Goal: Task Accomplishment & Management: Use online tool/utility

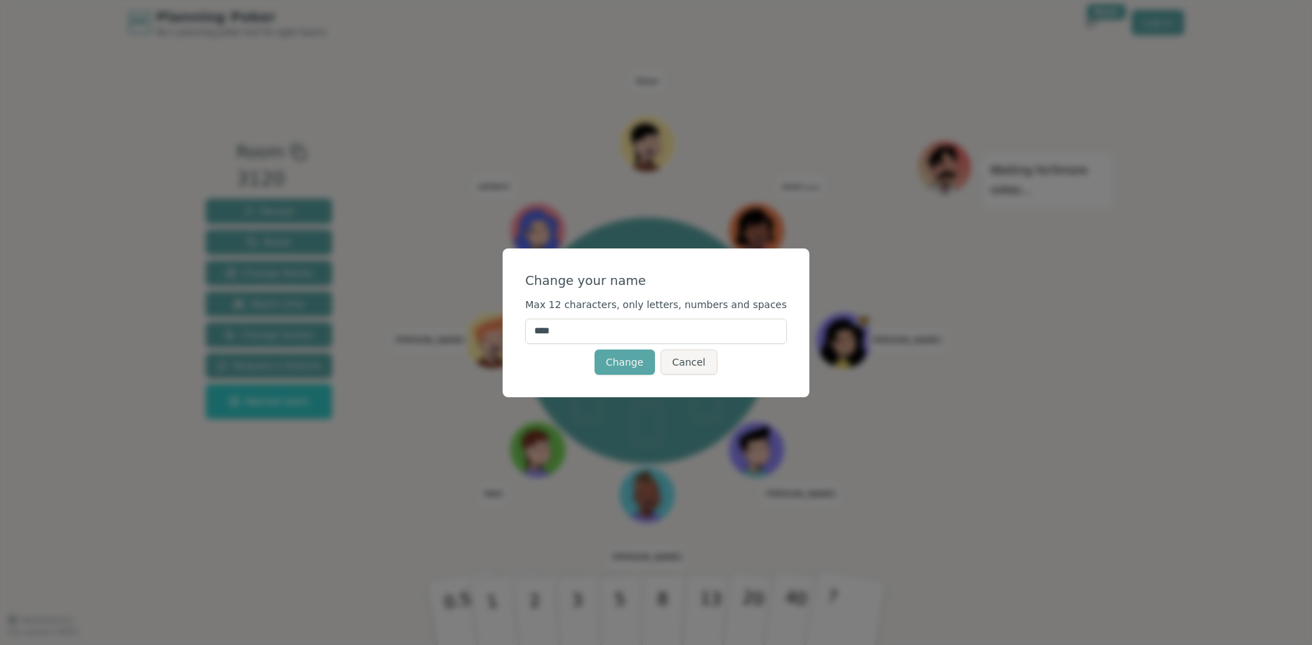
click at [609, 331] on input "****" at bounding box center [656, 331] width 262 height 25
type input "*****"
click at [630, 355] on button "Change" at bounding box center [625, 362] width 60 height 25
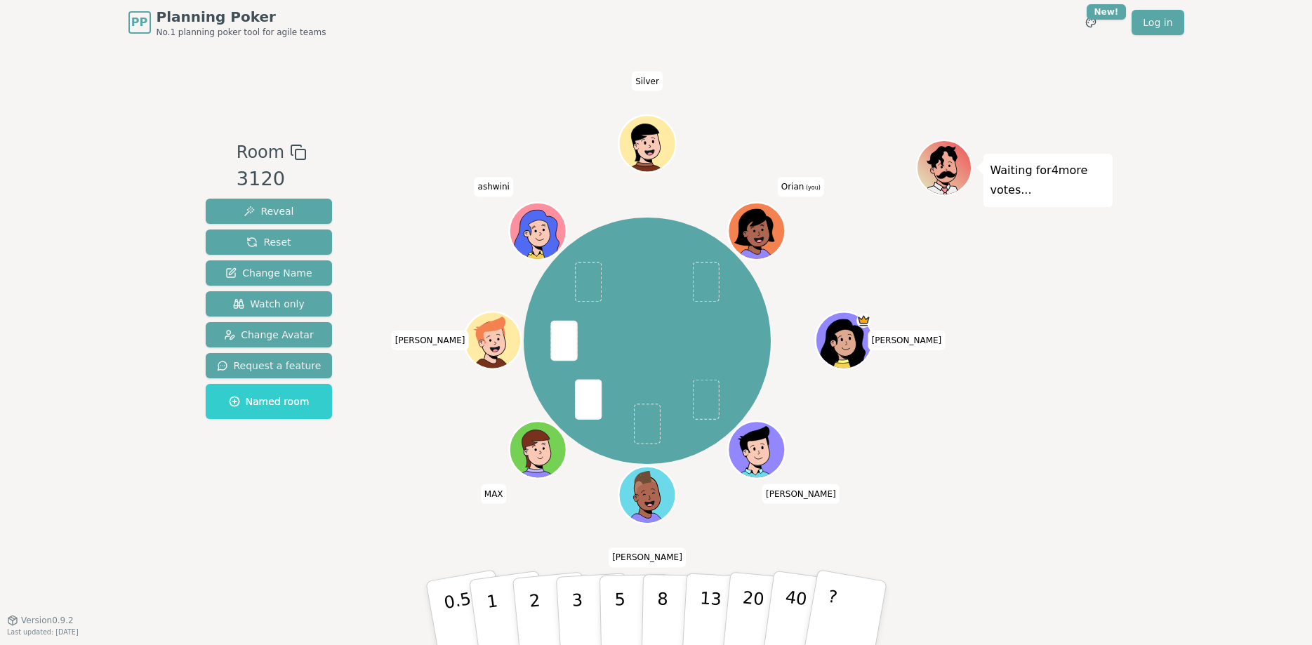
click at [777, 232] on icon at bounding box center [758, 230] width 55 height 6
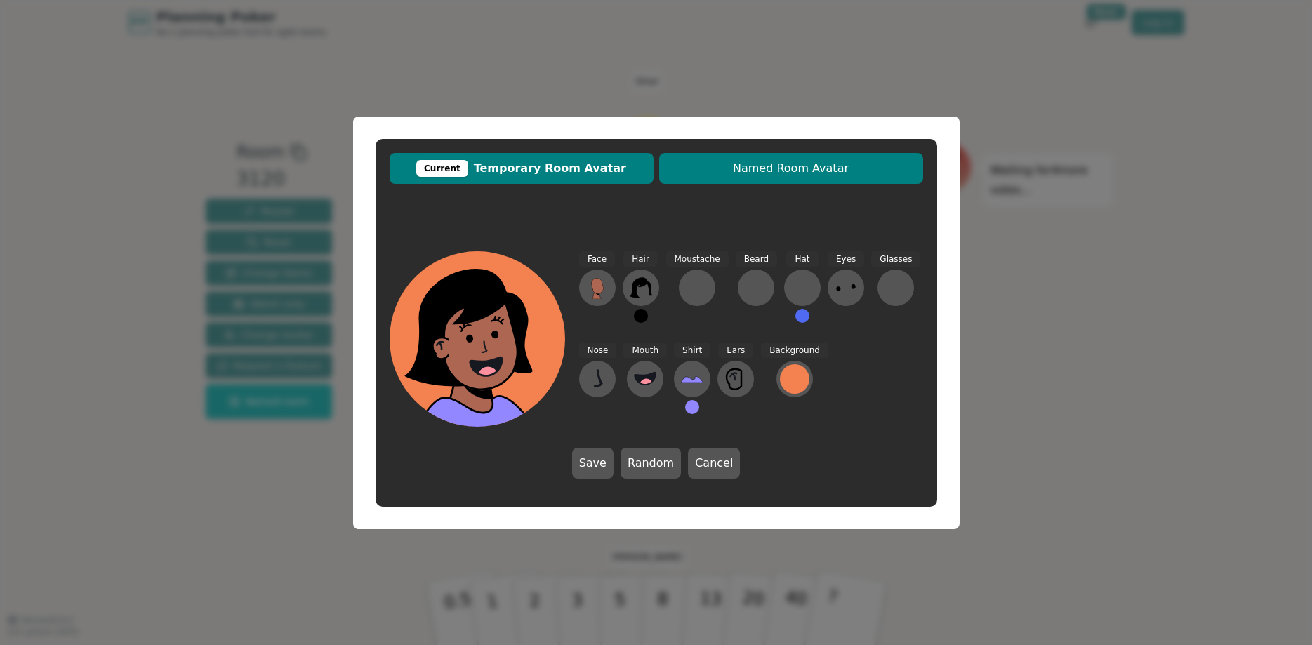
click at [754, 165] on span "Named Room Avatar" at bounding box center [791, 168] width 250 height 17
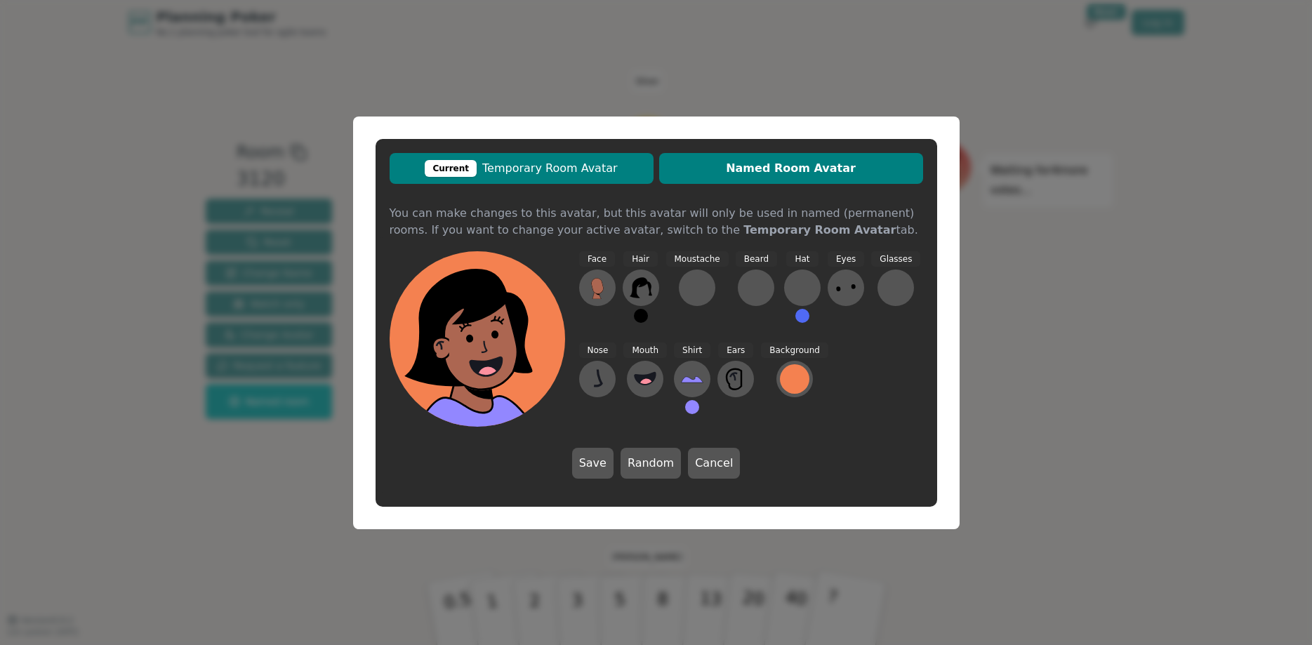
click at [604, 161] on span "Current Temporary Room Avatar" at bounding box center [522, 168] width 250 height 17
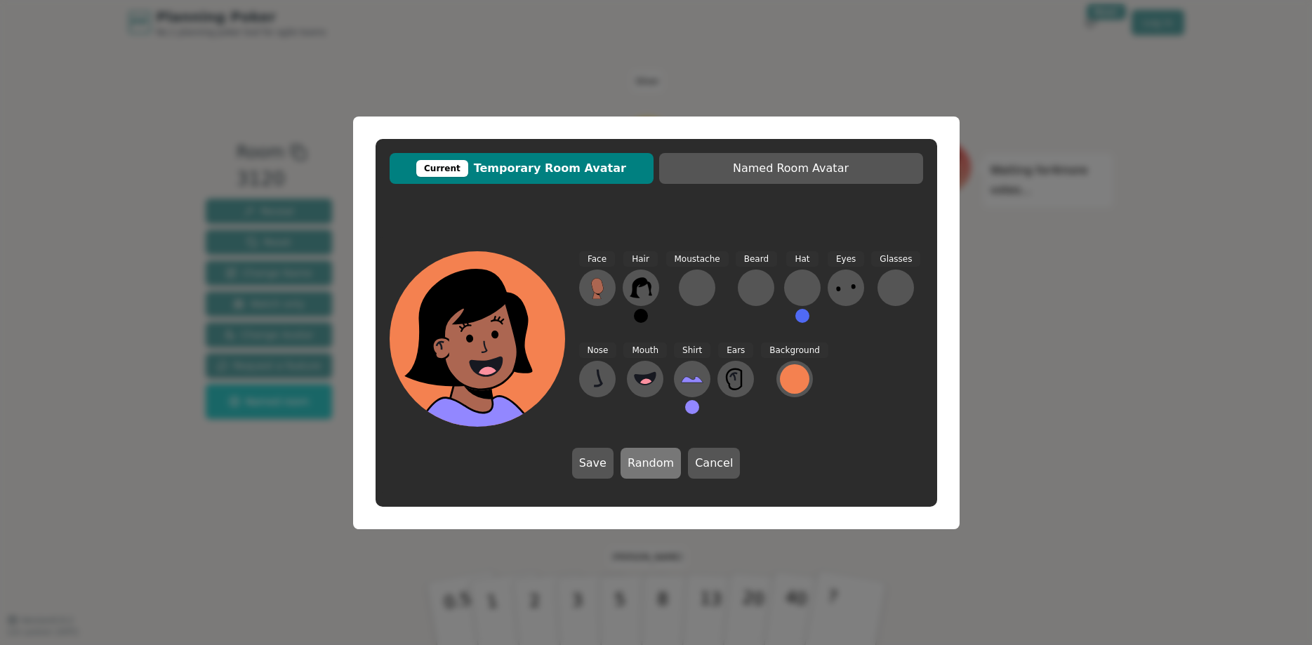
click at [647, 461] on button "Random" at bounding box center [651, 463] width 60 height 31
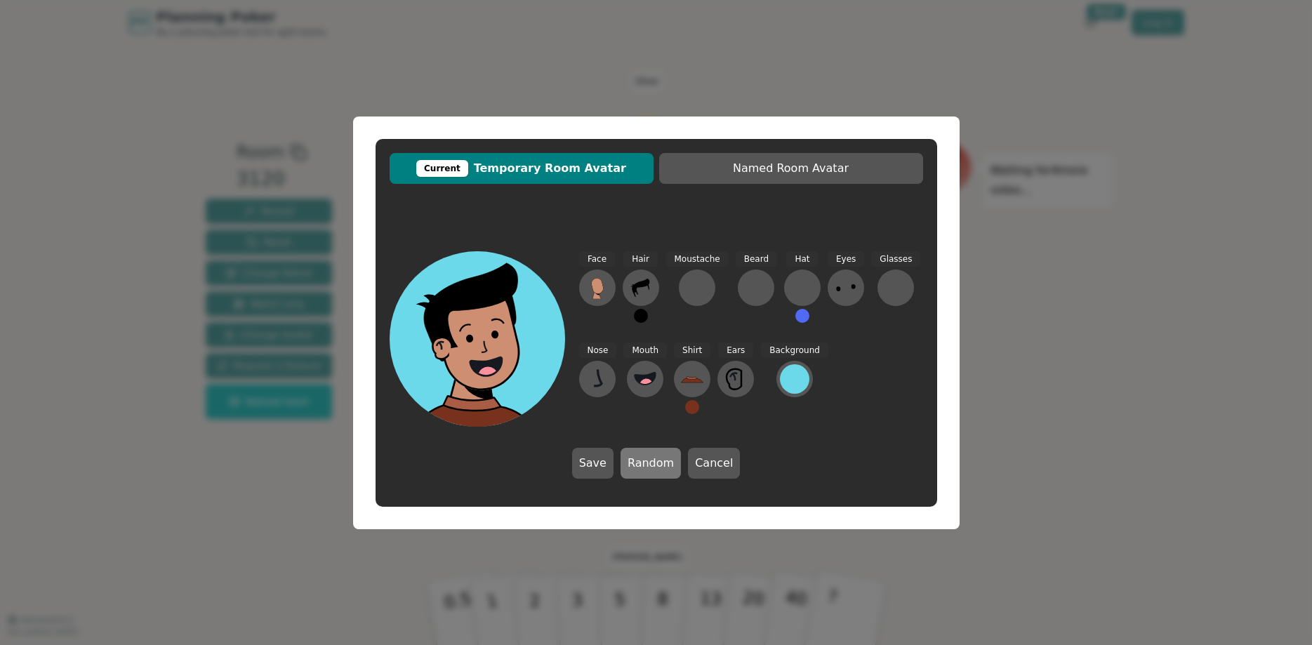
click at [647, 461] on button "Random" at bounding box center [651, 463] width 60 height 31
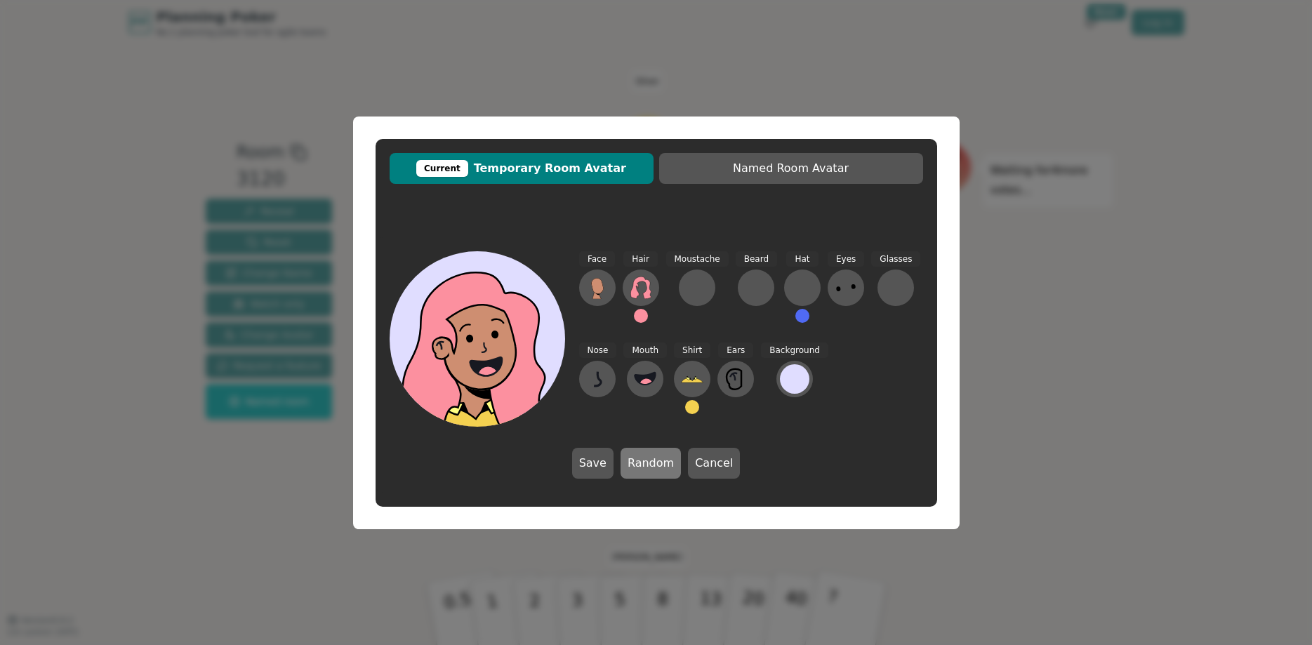
click at [647, 461] on button "Random" at bounding box center [651, 463] width 60 height 31
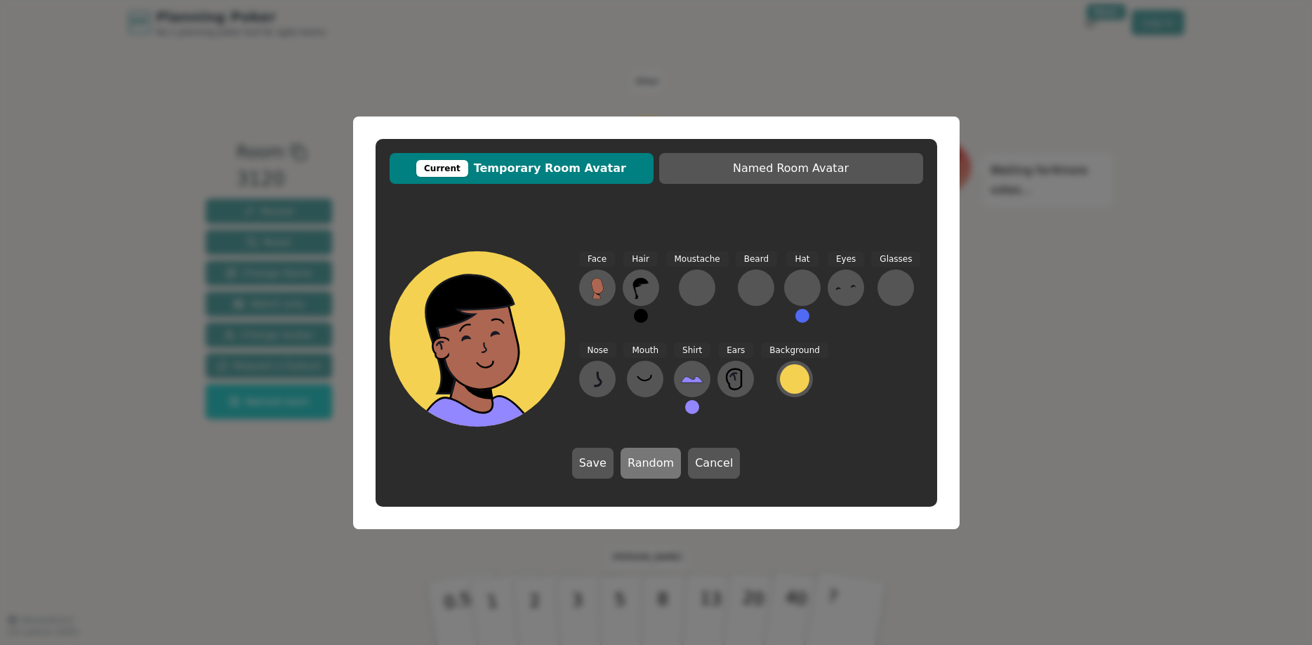
click at [647, 461] on button "Random" at bounding box center [651, 463] width 60 height 31
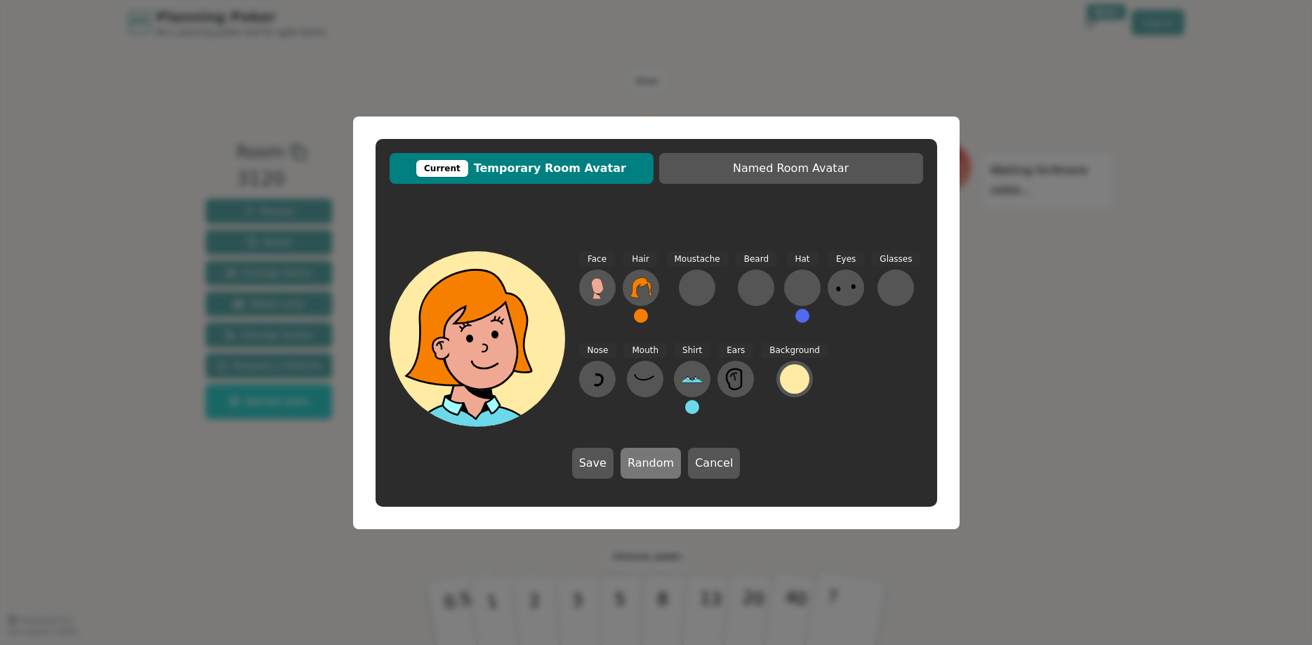
click at [647, 461] on button "Random" at bounding box center [651, 463] width 60 height 31
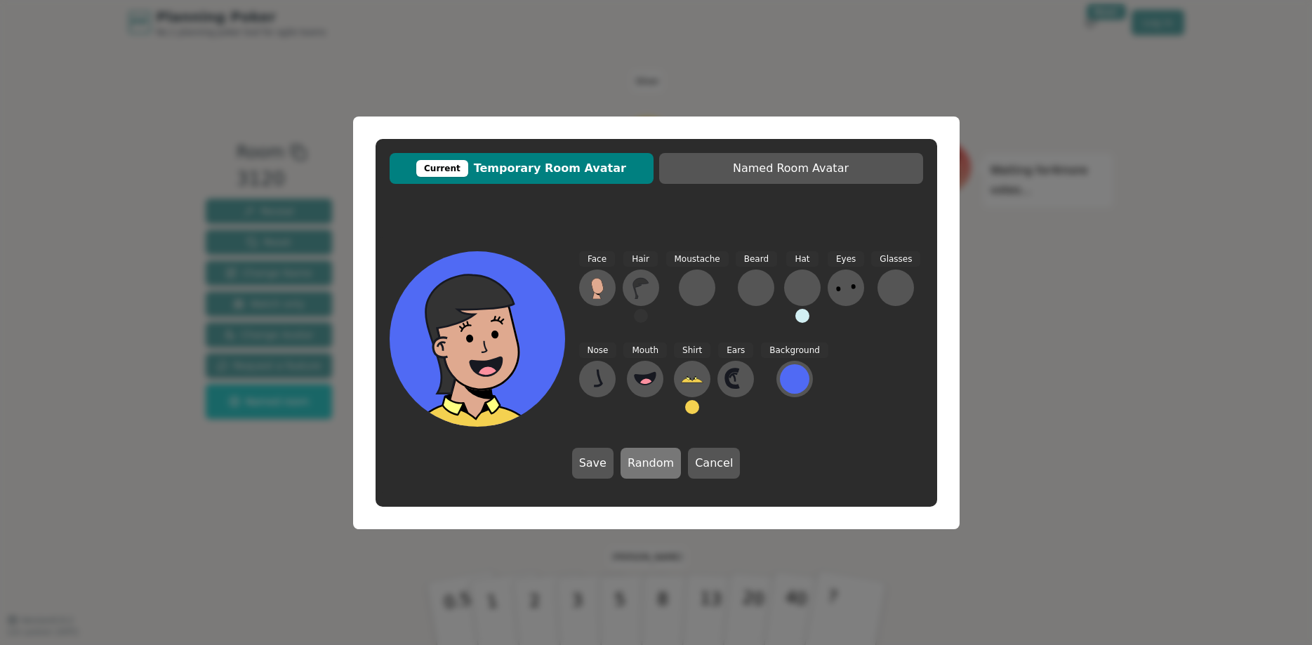
click at [647, 461] on button "Random" at bounding box center [651, 463] width 60 height 31
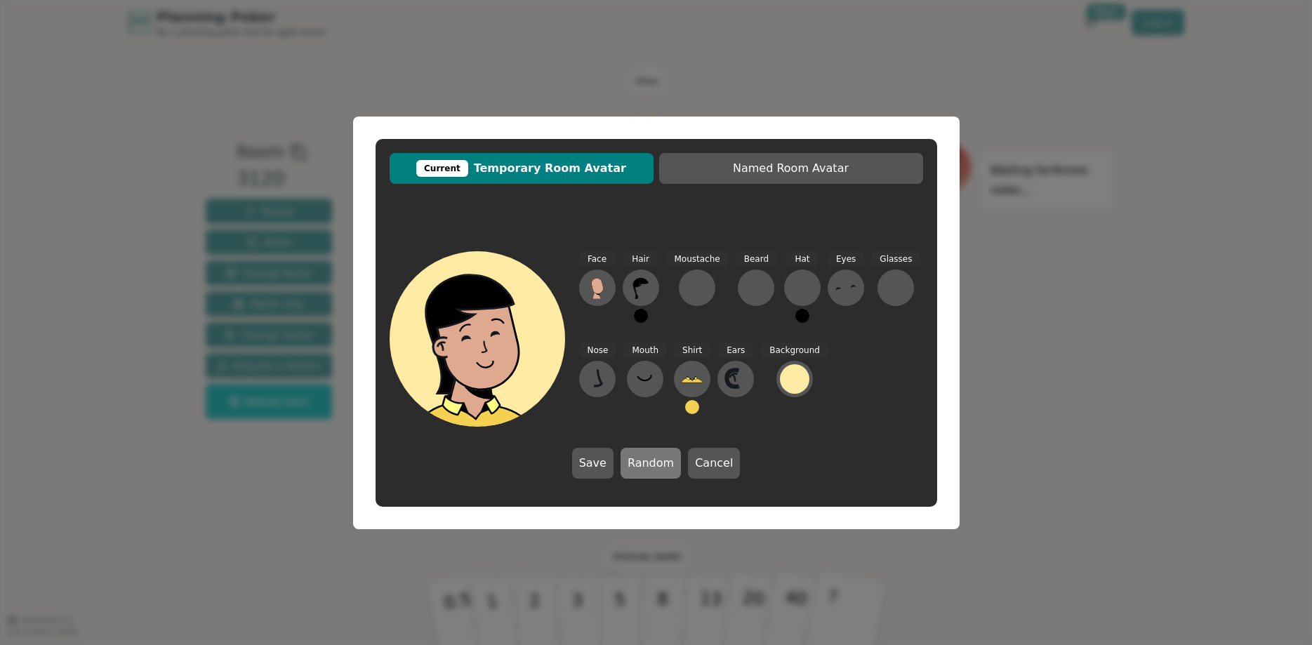
click at [647, 461] on button "Random" at bounding box center [651, 463] width 60 height 31
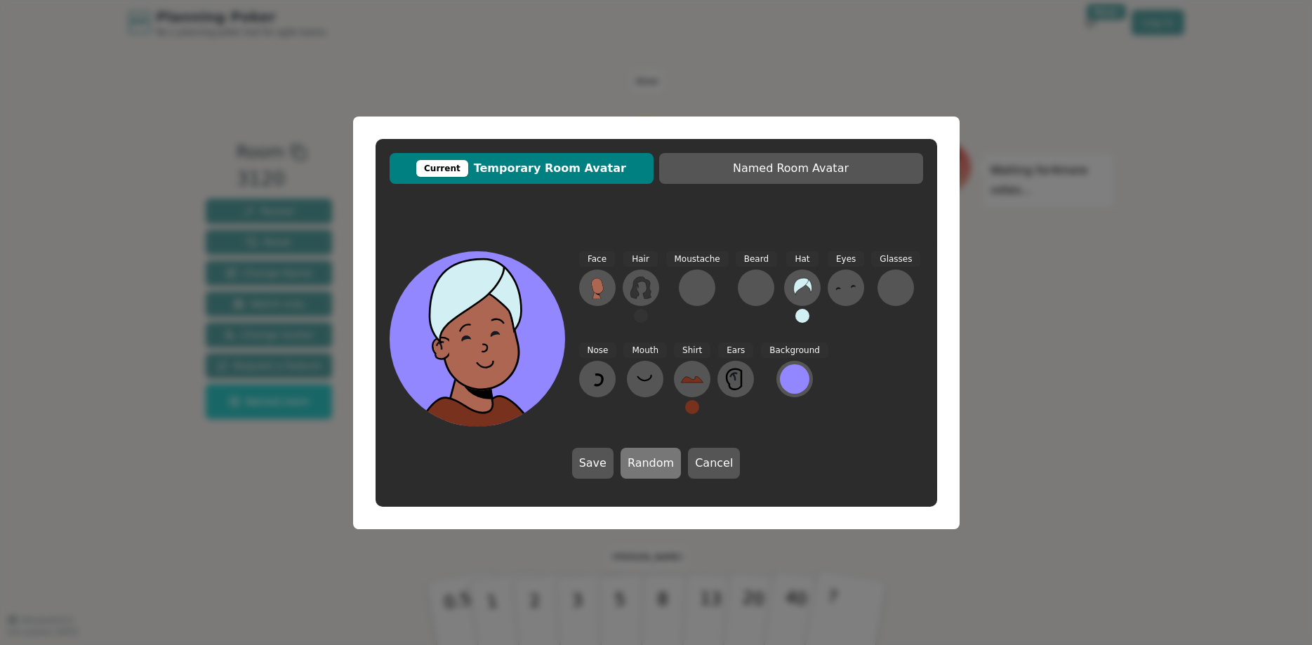
click at [647, 461] on button "Random" at bounding box center [651, 463] width 60 height 31
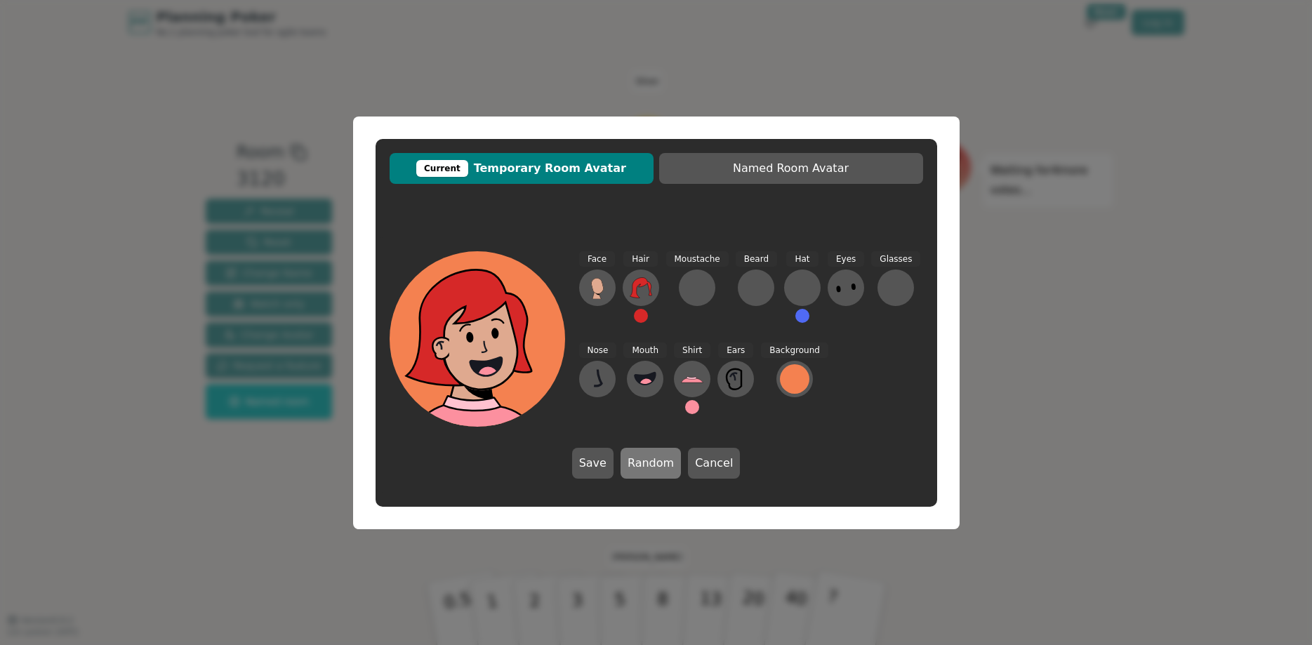
click at [647, 461] on button "Random" at bounding box center [651, 463] width 60 height 31
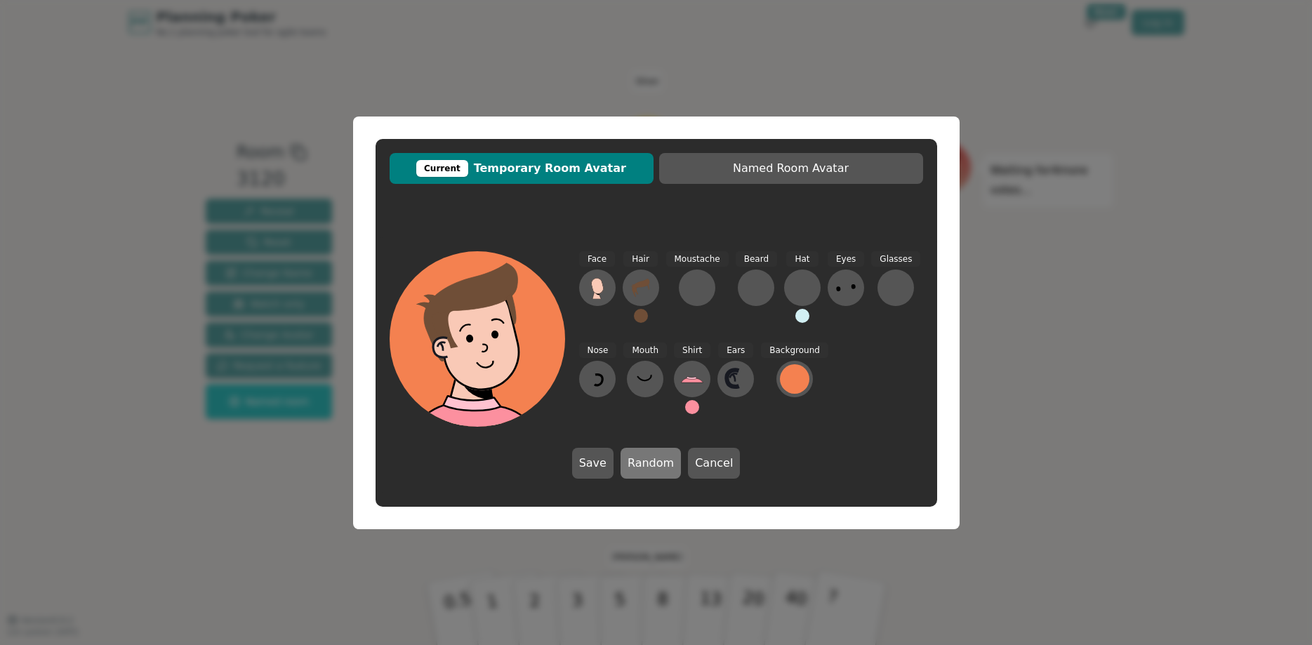
click at [647, 461] on button "Random" at bounding box center [651, 463] width 60 height 31
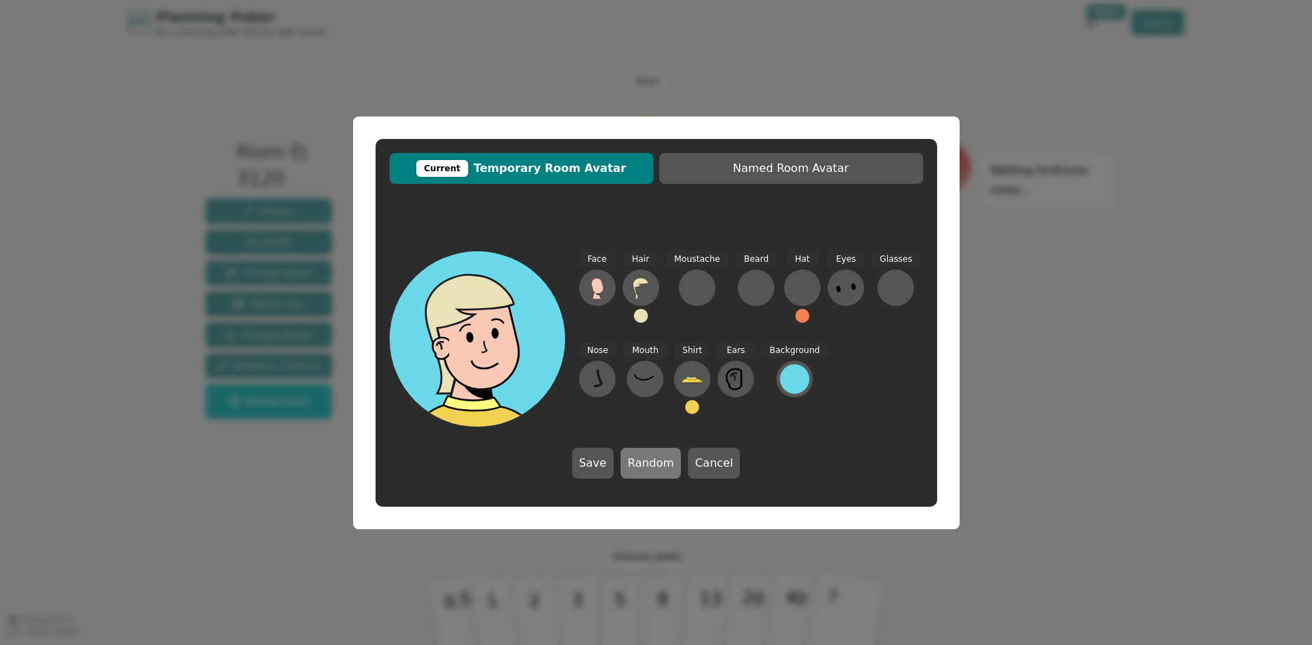
click at [647, 461] on button "Random" at bounding box center [651, 463] width 60 height 31
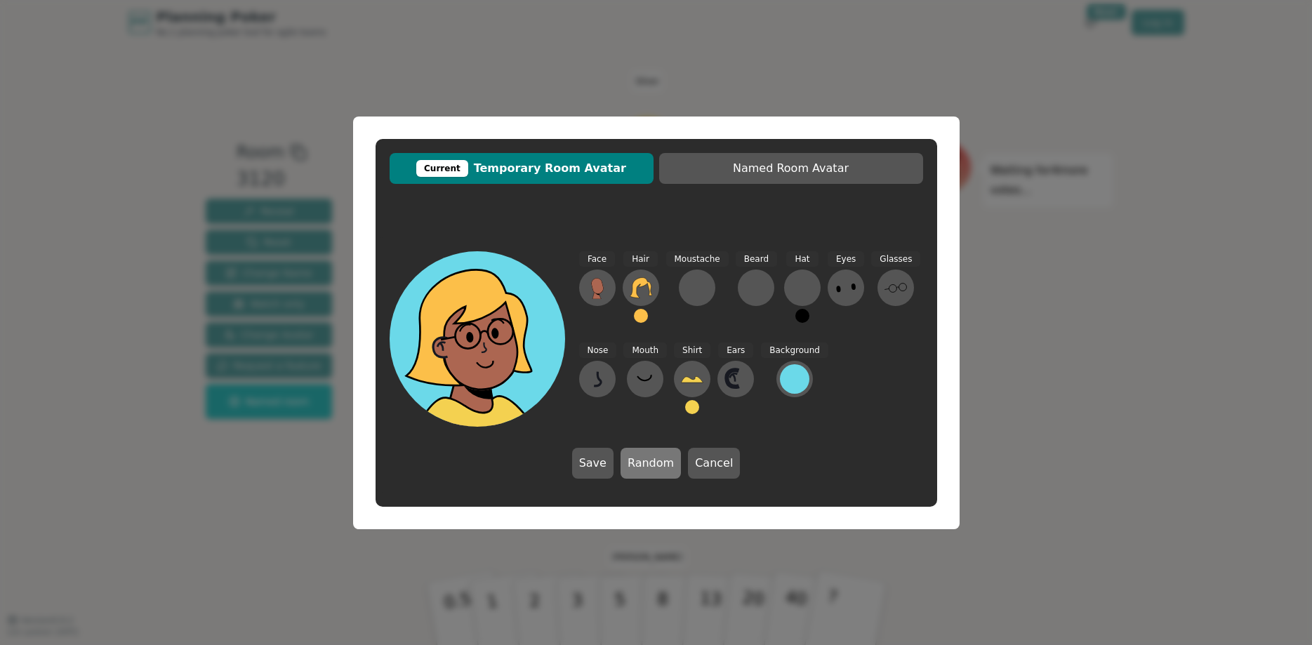
click at [647, 461] on button "Random" at bounding box center [651, 463] width 60 height 31
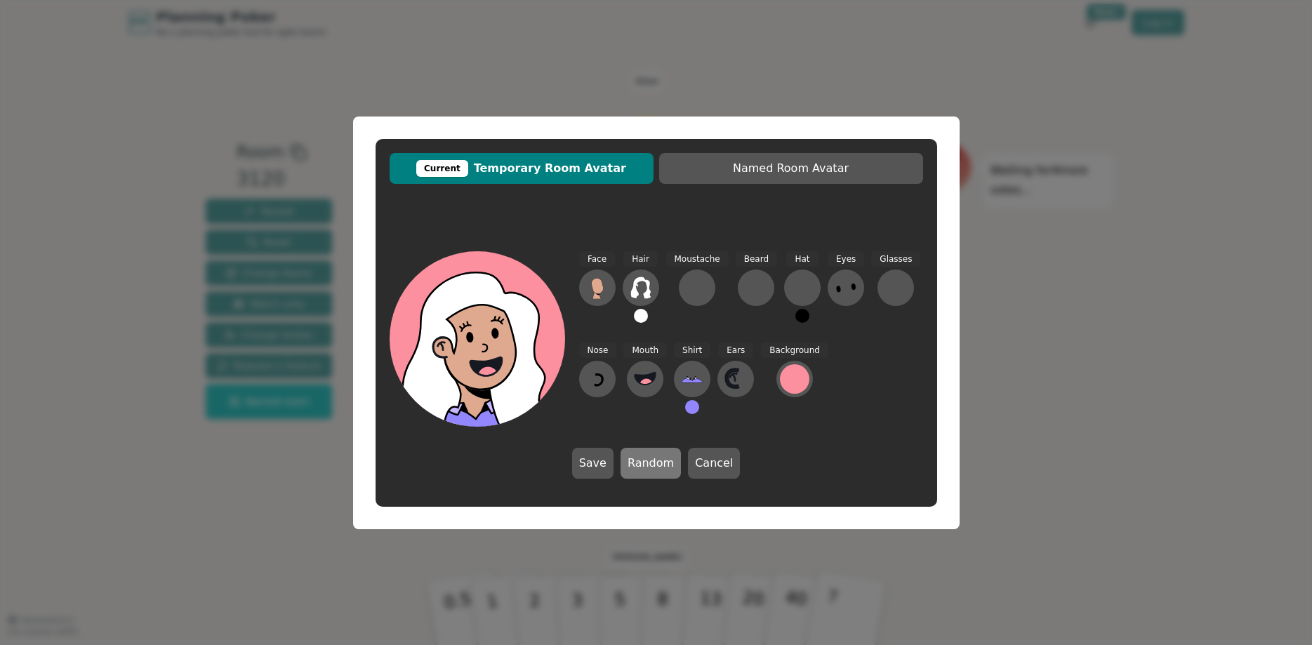
click at [647, 461] on button "Random" at bounding box center [651, 463] width 60 height 31
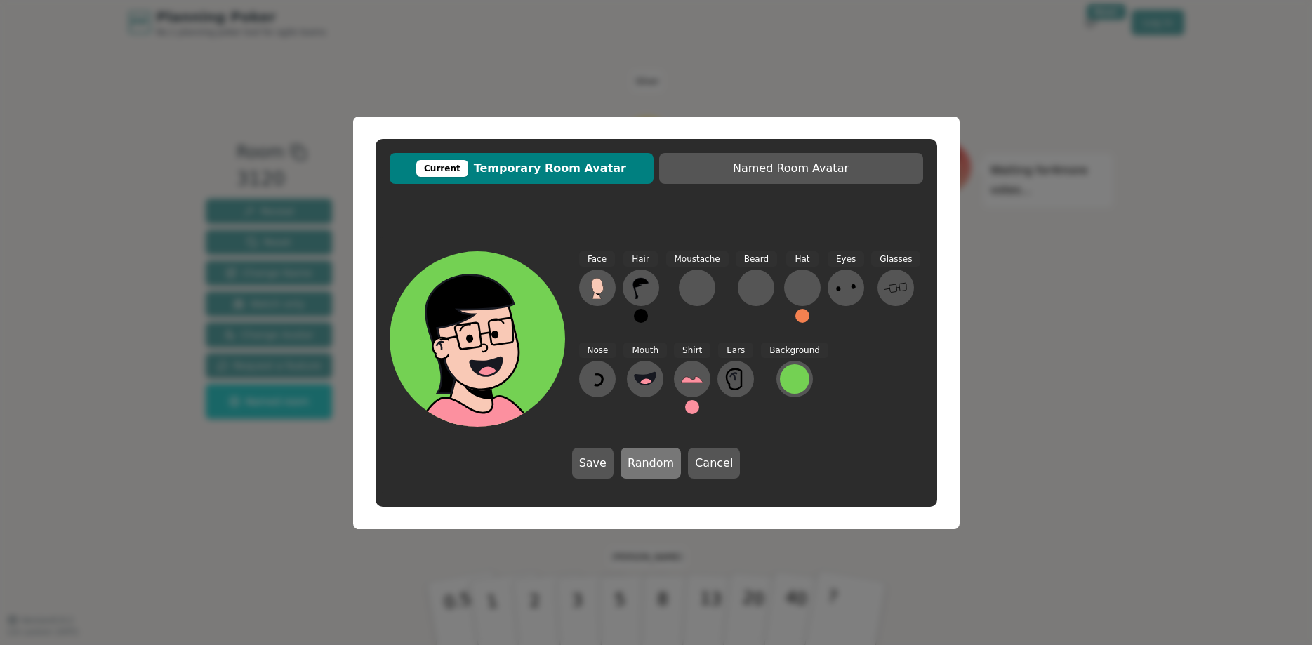
click at [647, 461] on button "Random" at bounding box center [651, 463] width 60 height 31
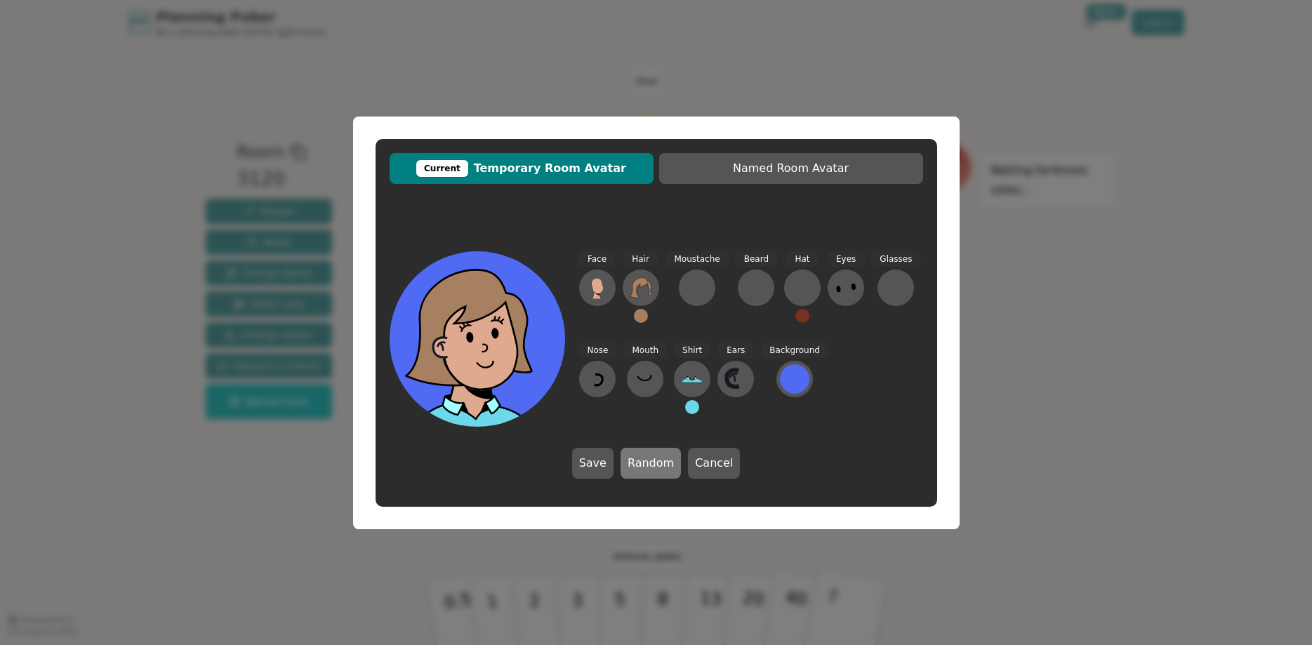
click at [647, 461] on button "Random" at bounding box center [651, 463] width 60 height 31
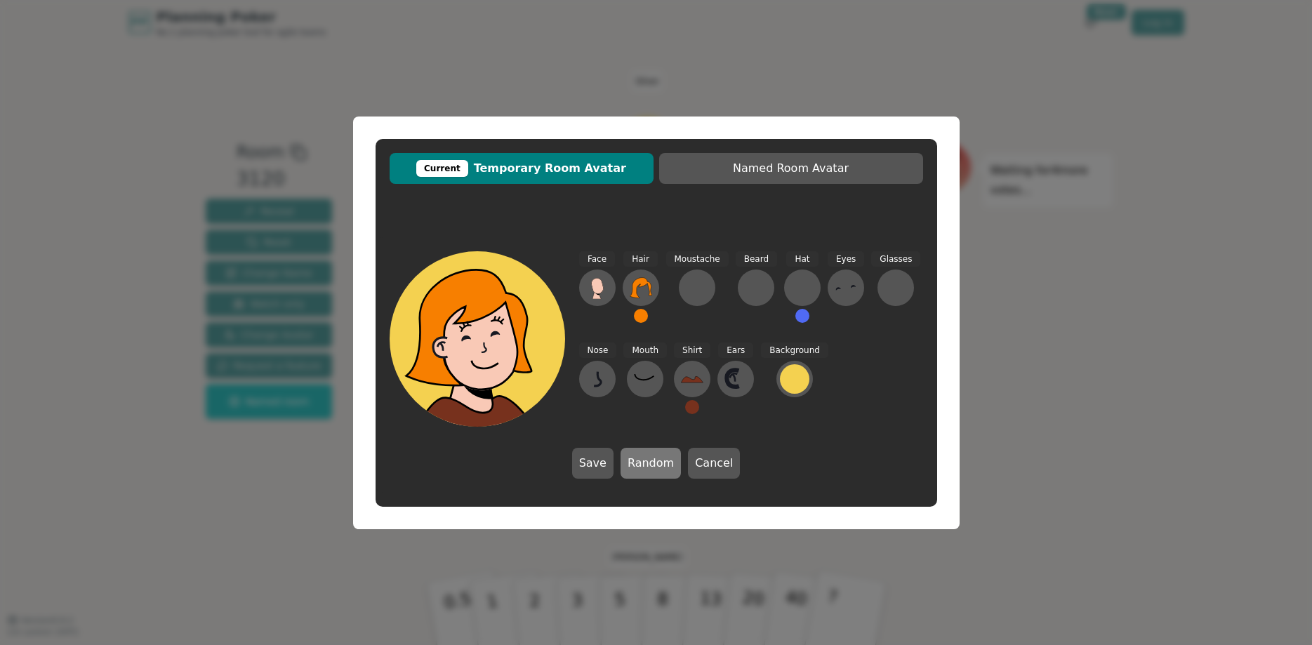
click at [647, 461] on button "Random" at bounding box center [651, 463] width 60 height 31
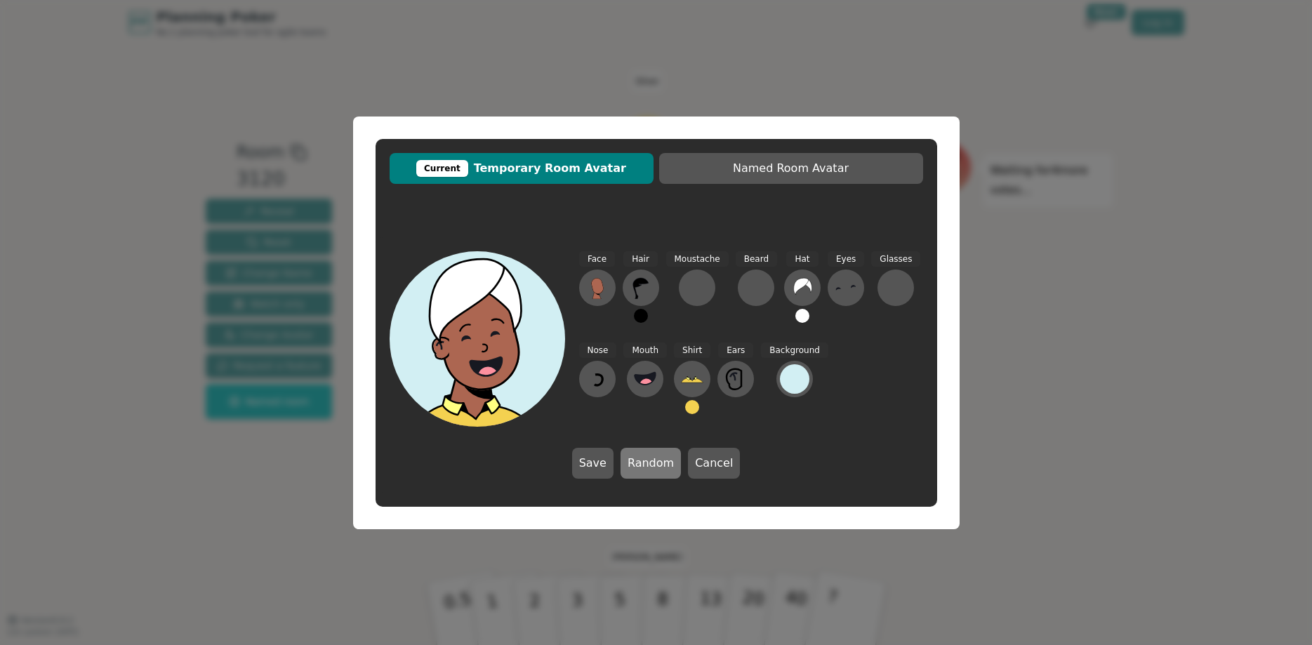
click at [647, 461] on button "Random" at bounding box center [651, 463] width 60 height 31
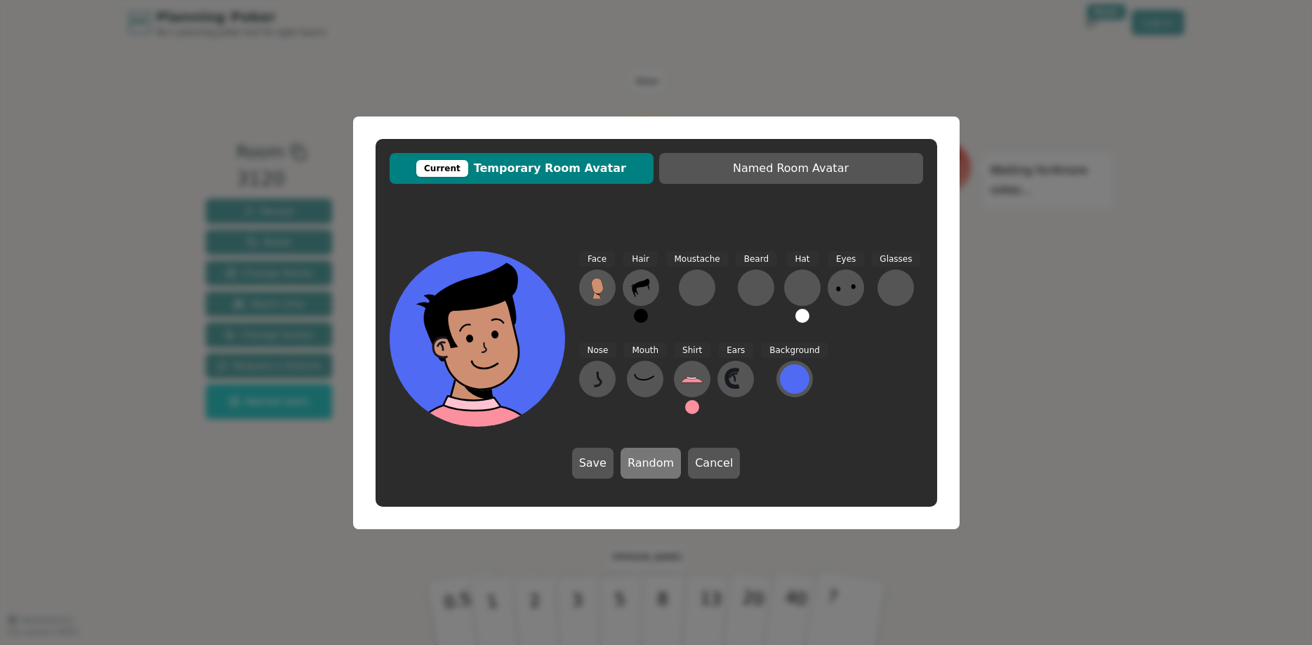
click at [647, 461] on button "Random" at bounding box center [651, 463] width 60 height 31
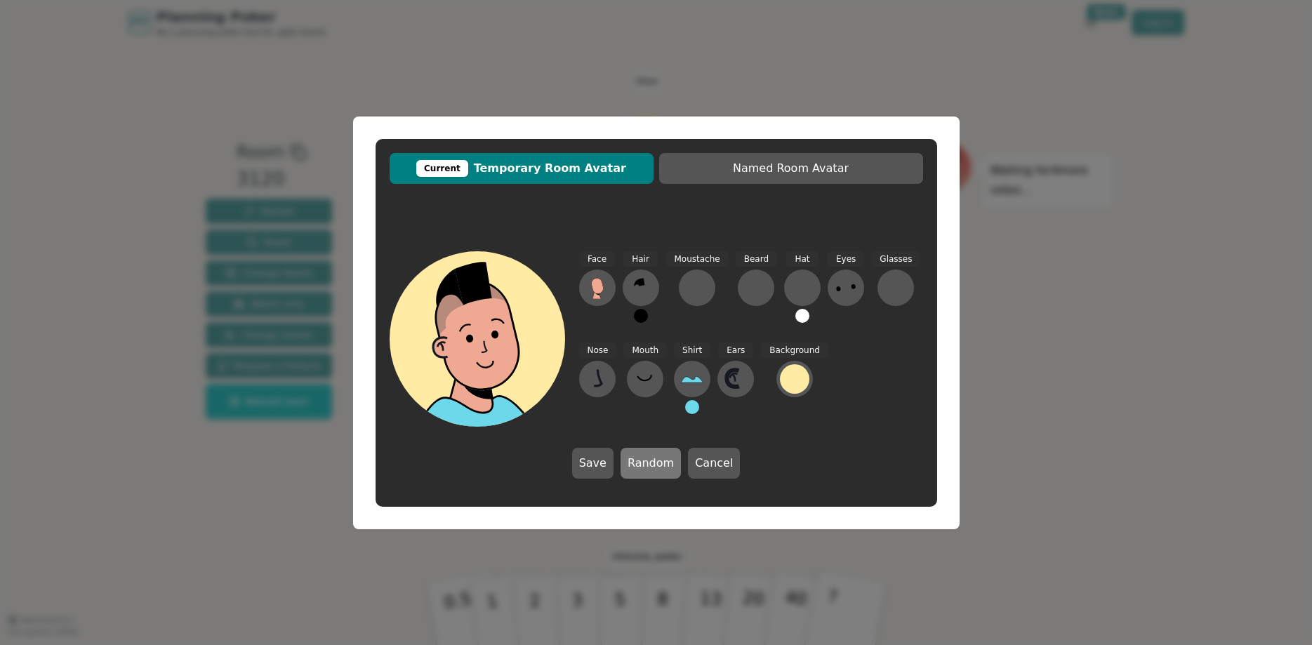
click at [647, 461] on button "Random" at bounding box center [651, 463] width 60 height 31
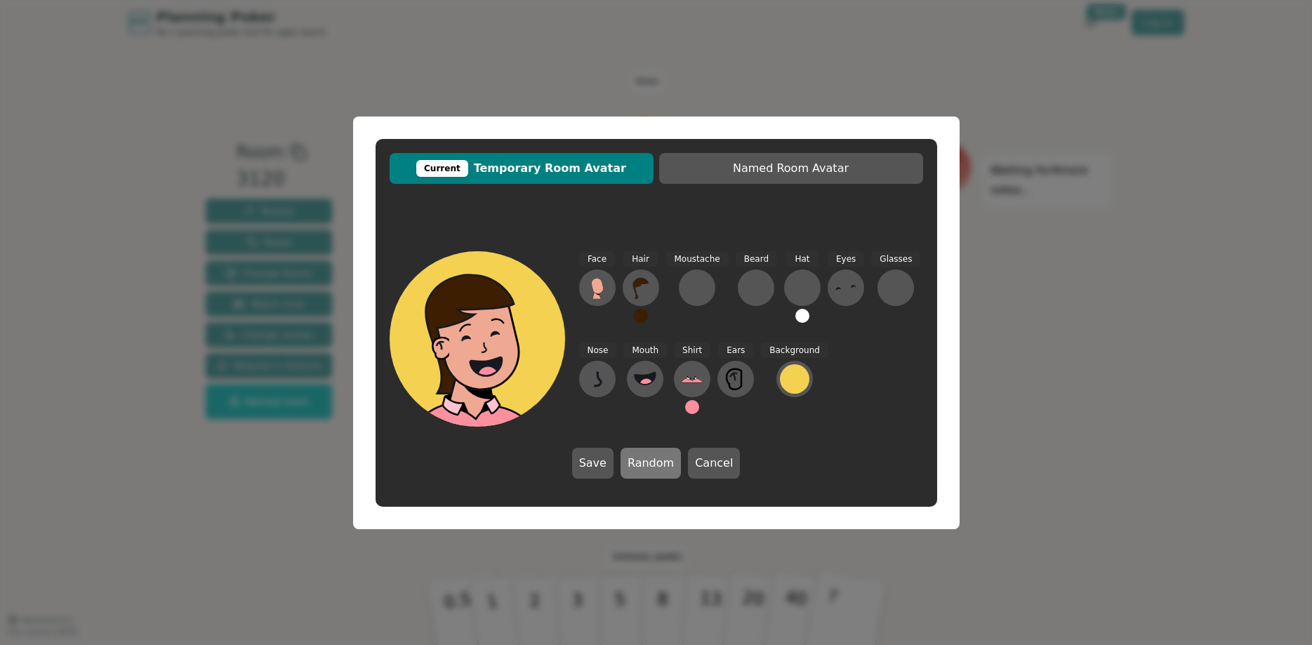
click at [647, 461] on button "Random" at bounding box center [651, 463] width 60 height 31
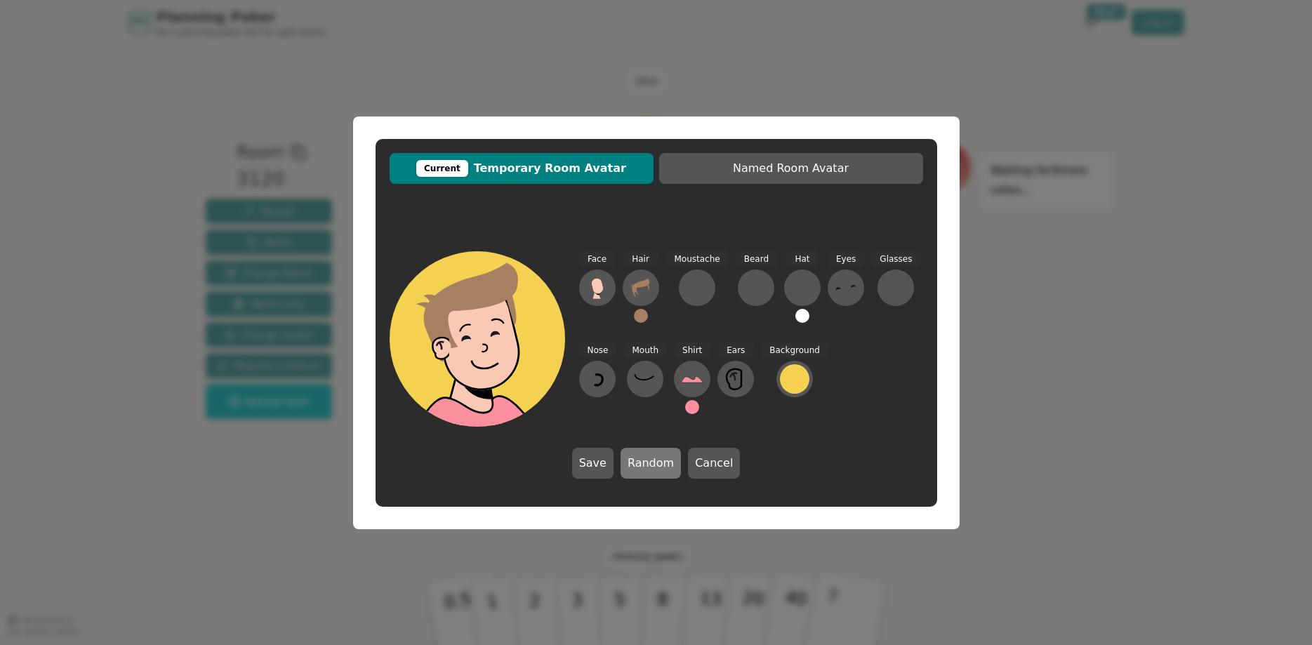
click at [647, 461] on button "Random" at bounding box center [651, 463] width 60 height 31
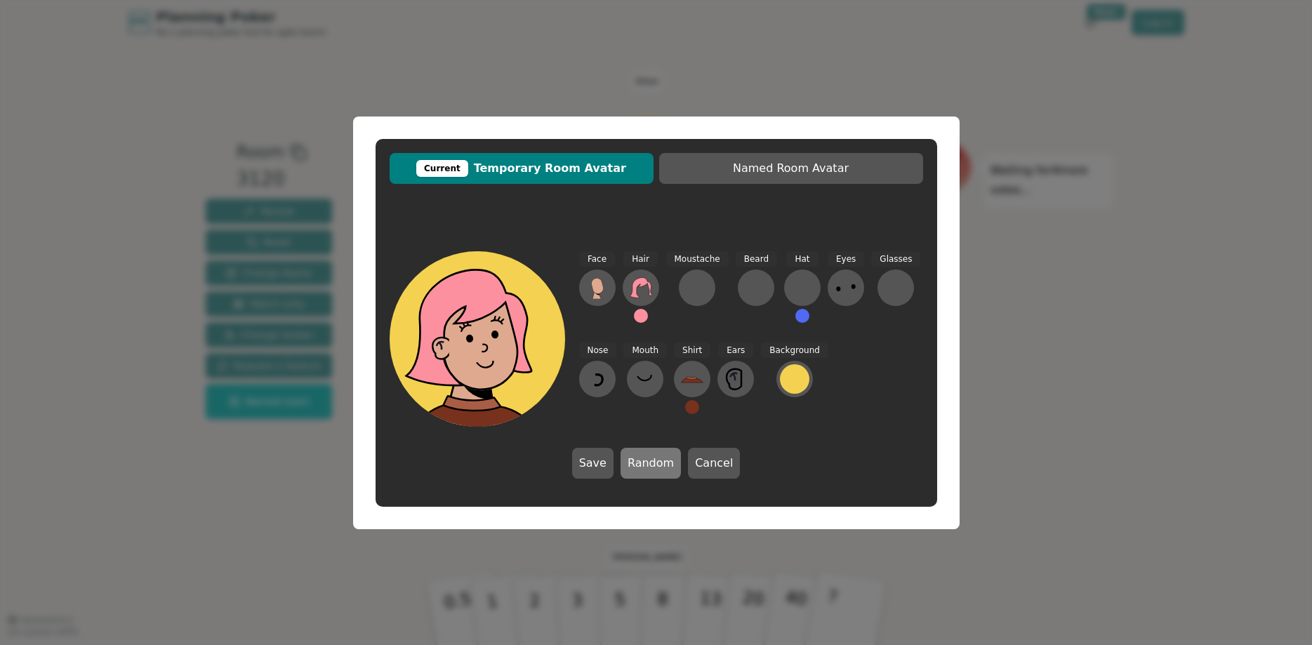
click at [647, 461] on button "Random" at bounding box center [651, 463] width 60 height 31
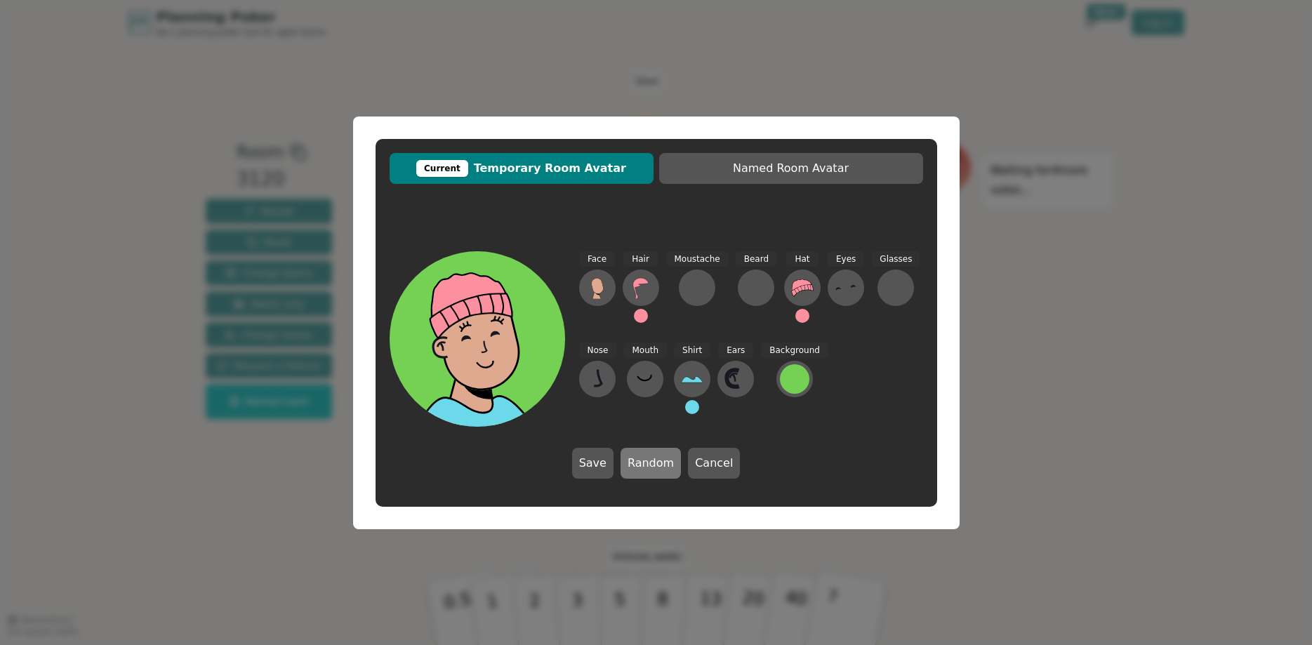
click at [647, 461] on button "Random" at bounding box center [651, 463] width 60 height 31
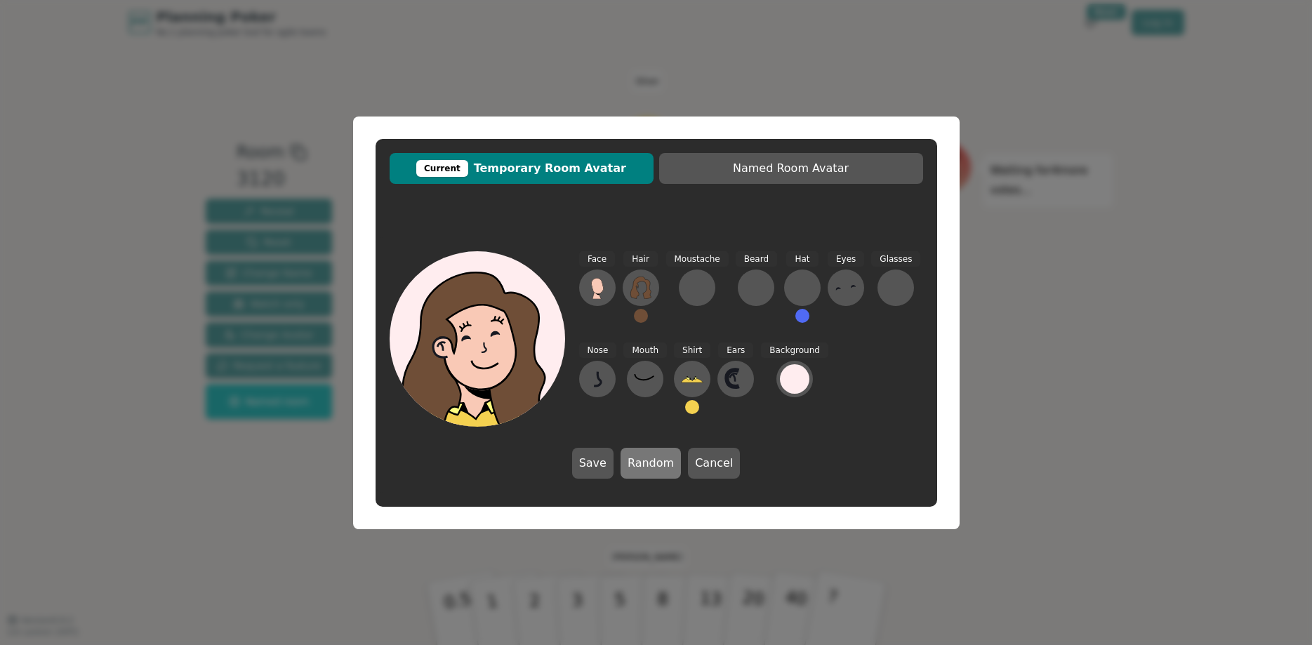
click at [647, 461] on button "Random" at bounding box center [651, 463] width 60 height 31
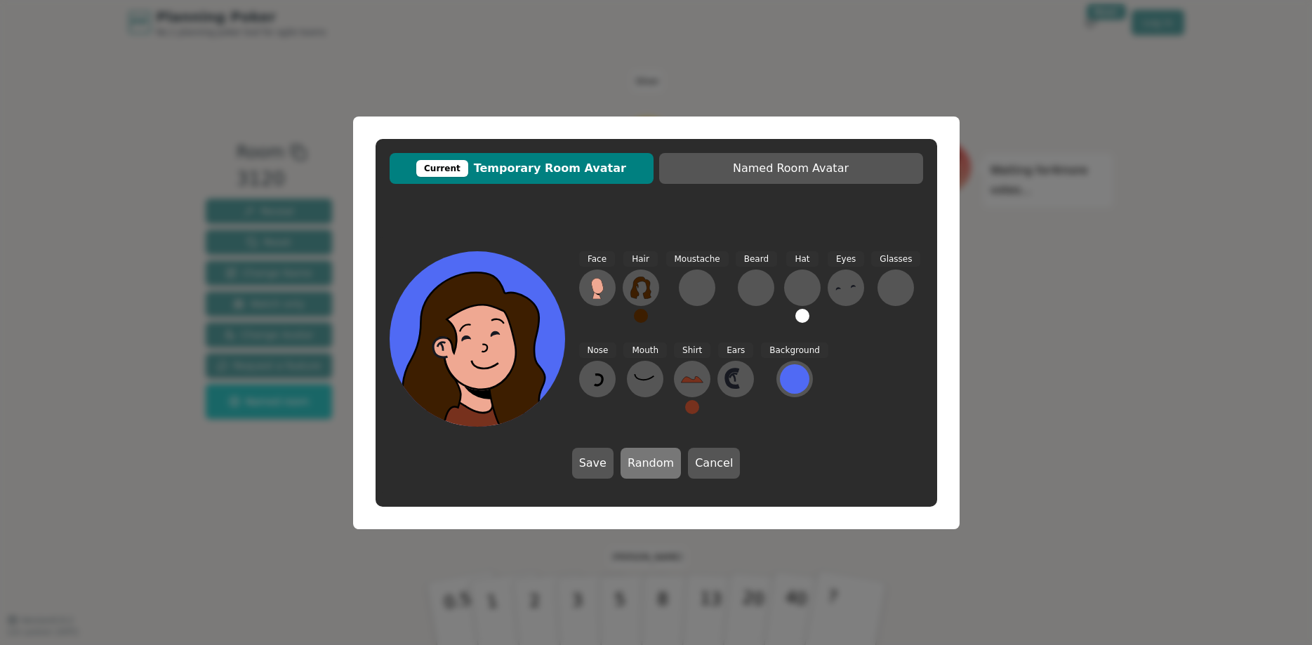
click at [647, 461] on button "Random" at bounding box center [651, 463] width 60 height 31
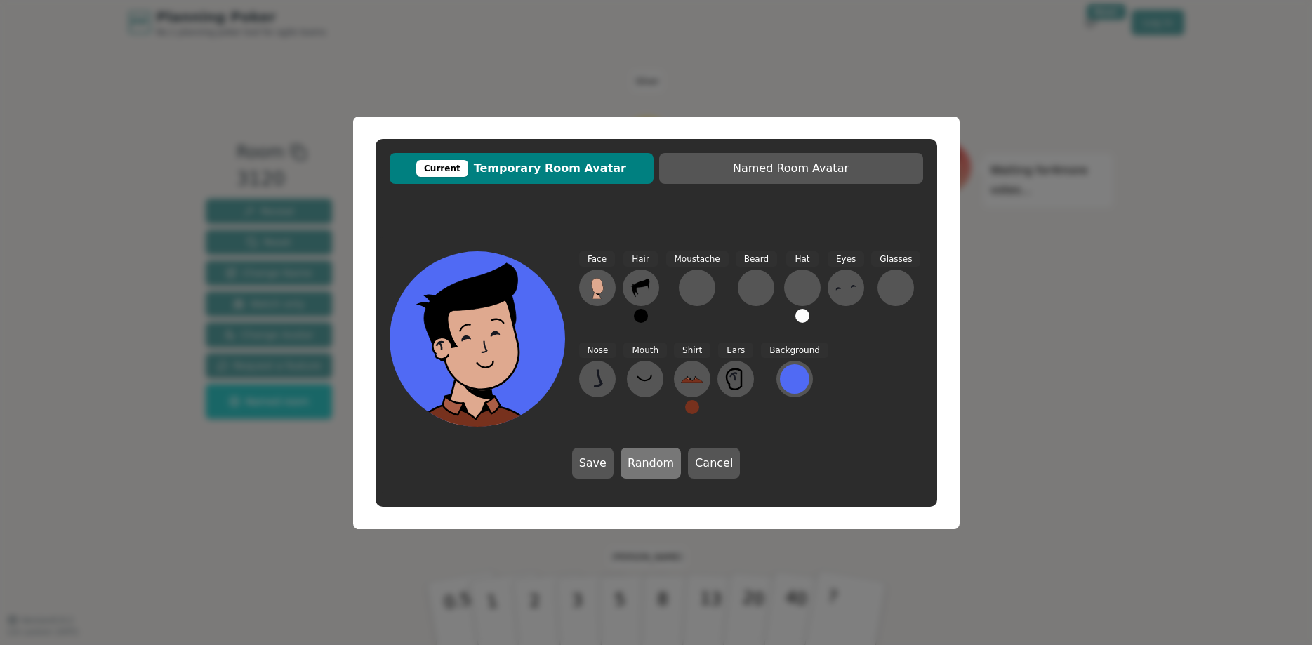
click at [647, 461] on button "Random" at bounding box center [651, 463] width 60 height 31
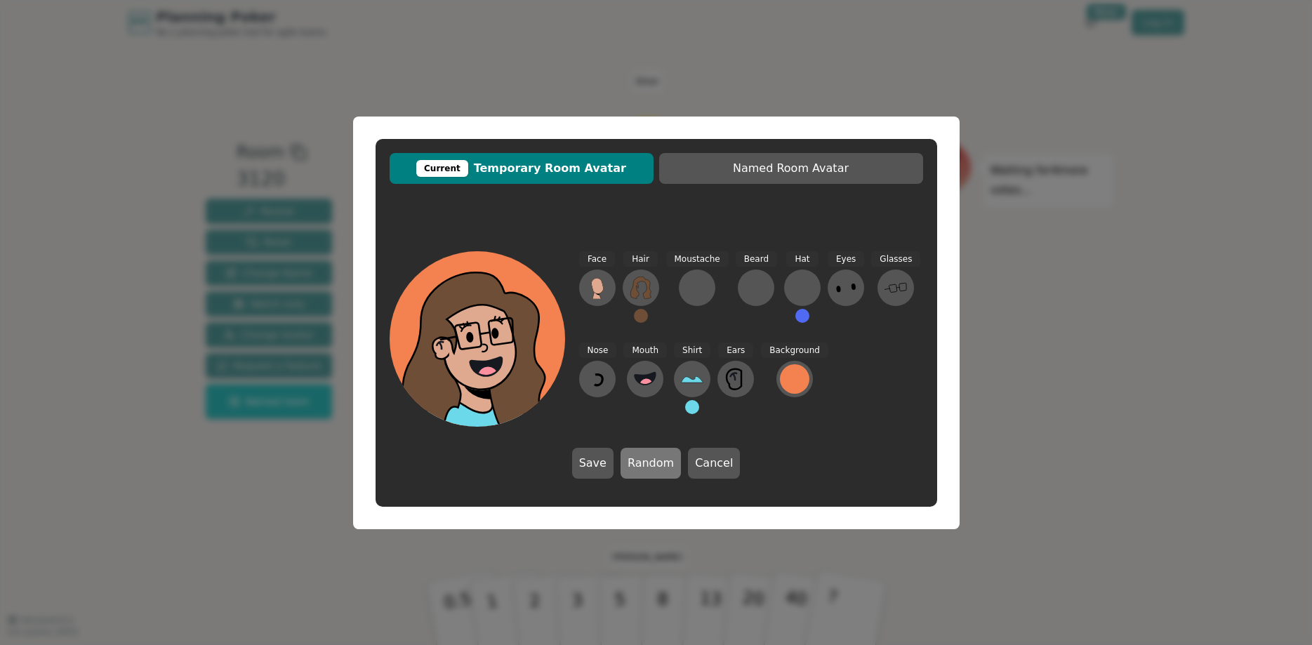
click at [647, 461] on button "Random" at bounding box center [651, 463] width 60 height 31
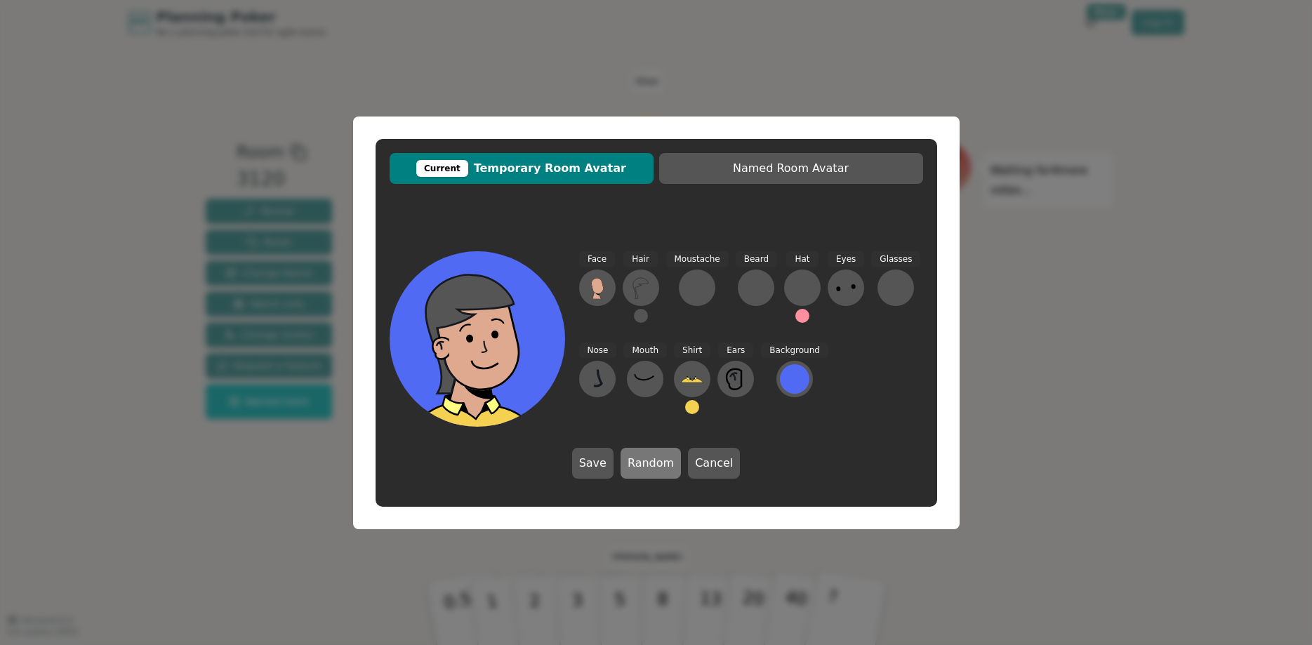
click at [647, 461] on button "Random" at bounding box center [651, 463] width 60 height 31
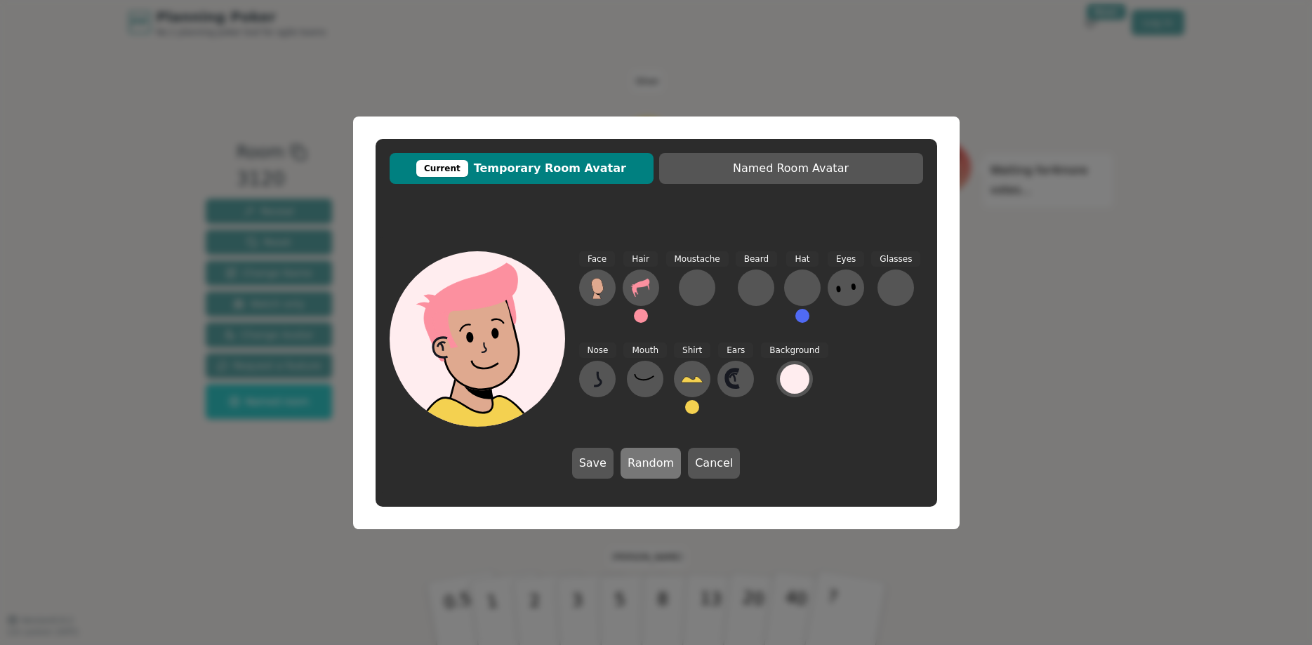
click at [647, 461] on button "Random" at bounding box center [651, 463] width 60 height 31
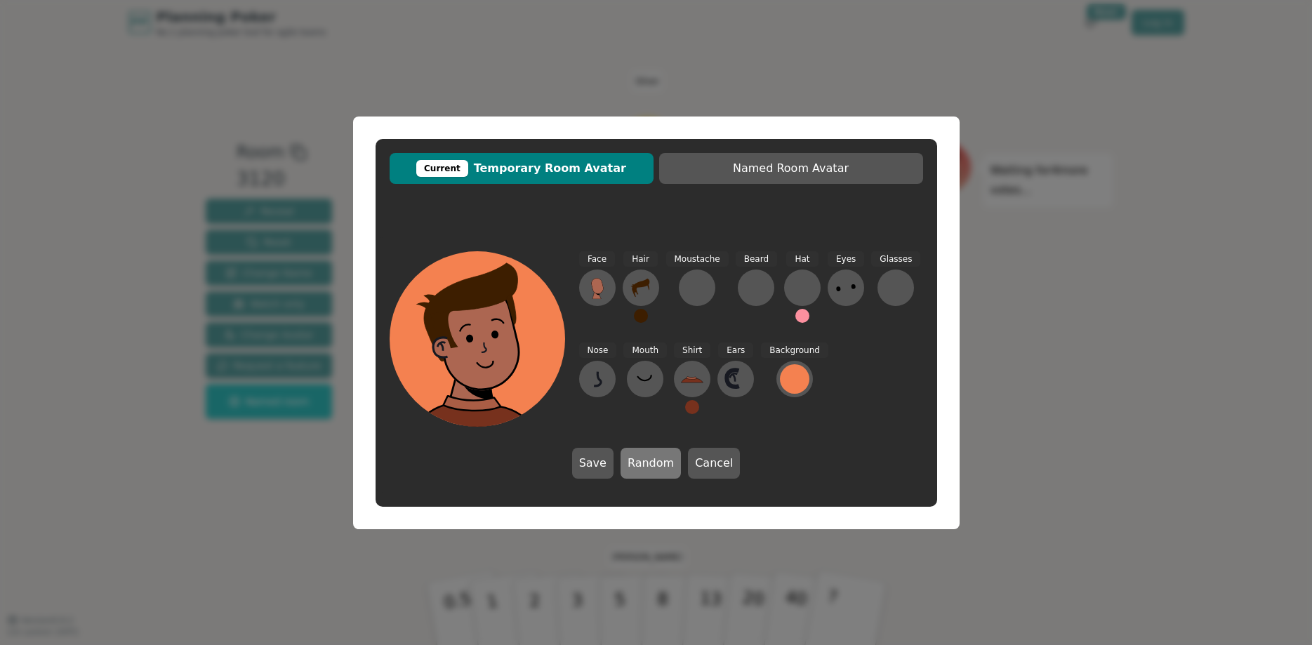
click at [647, 461] on button "Random" at bounding box center [651, 463] width 60 height 31
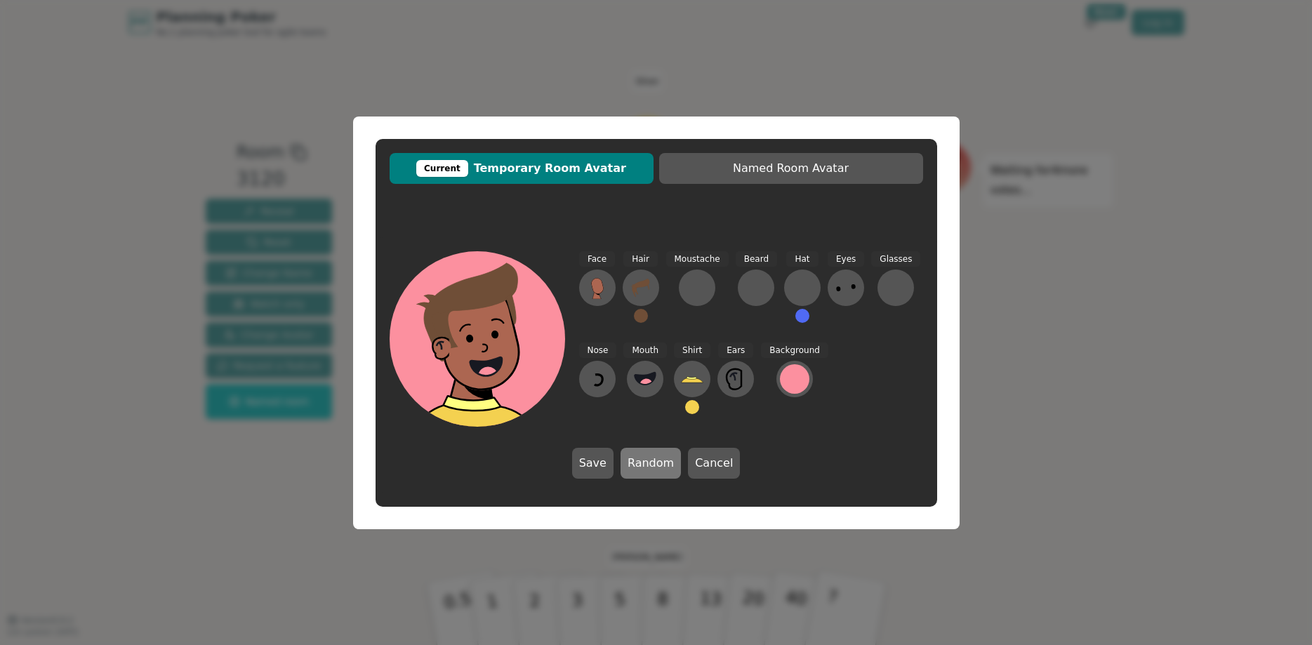
click at [647, 461] on button "Random" at bounding box center [651, 463] width 60 height 31
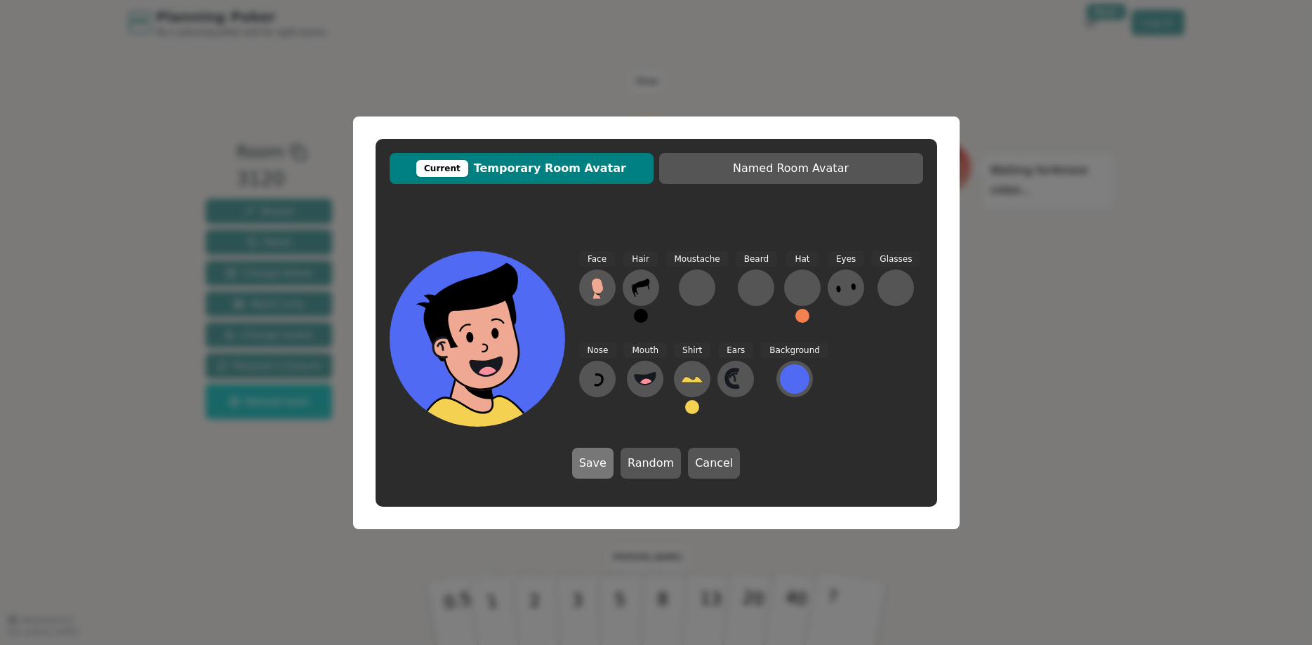
click at [588, 465] on button "Save" at bounding box center [592, 463] width 41 height 31
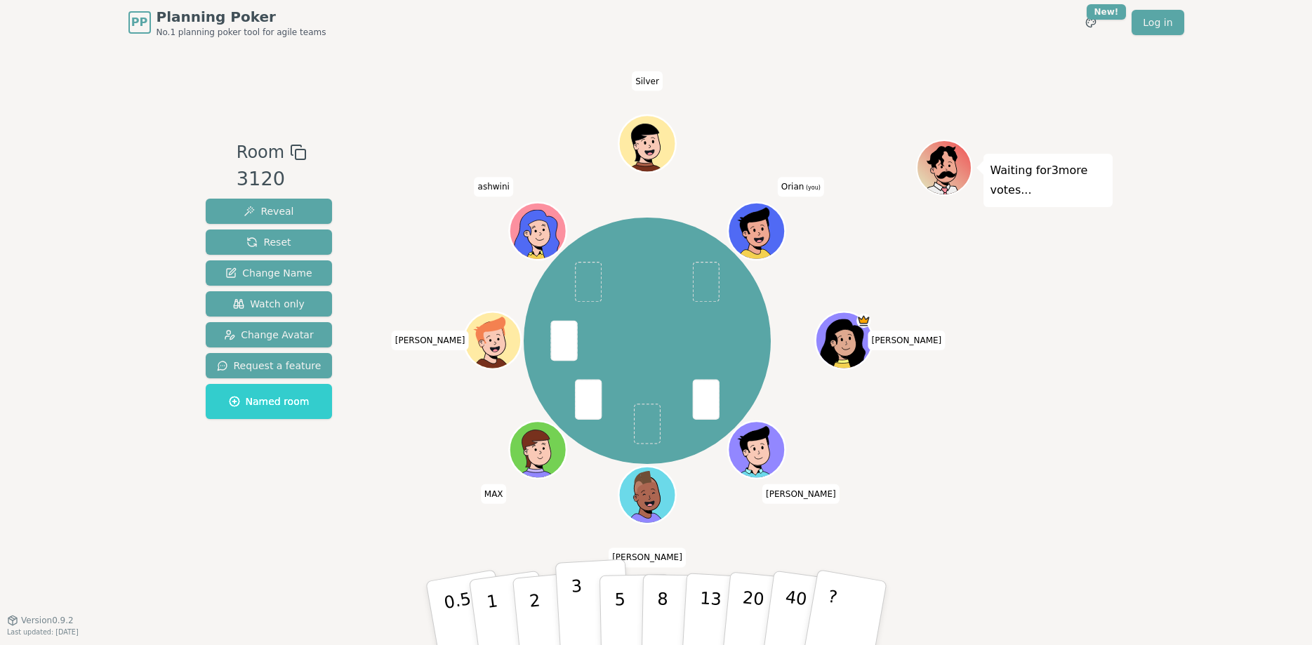
click at [590, 605] on button "3" at bounding box center [593, 614] width 77 height 110
click at [619, 609] on p "5" at bounding box center [620, 614] width 12 height 76
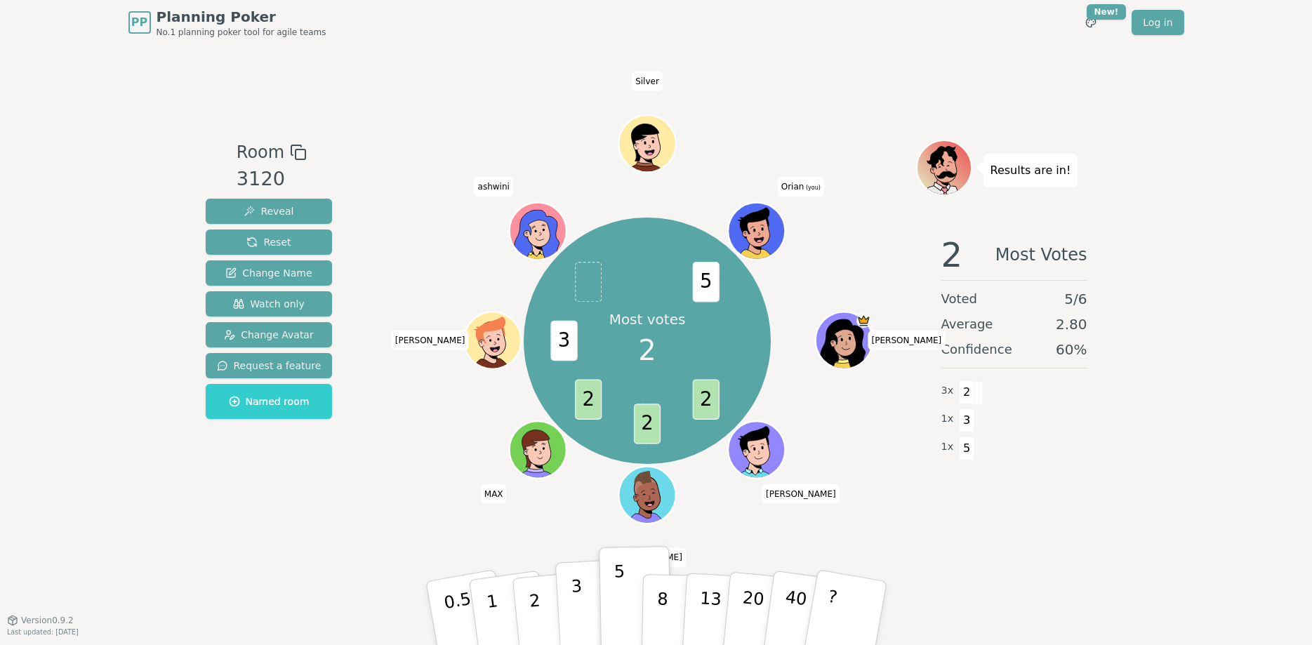
click at [571, 626] on button "3" at bounding box center [593, 614] width 77 height 110
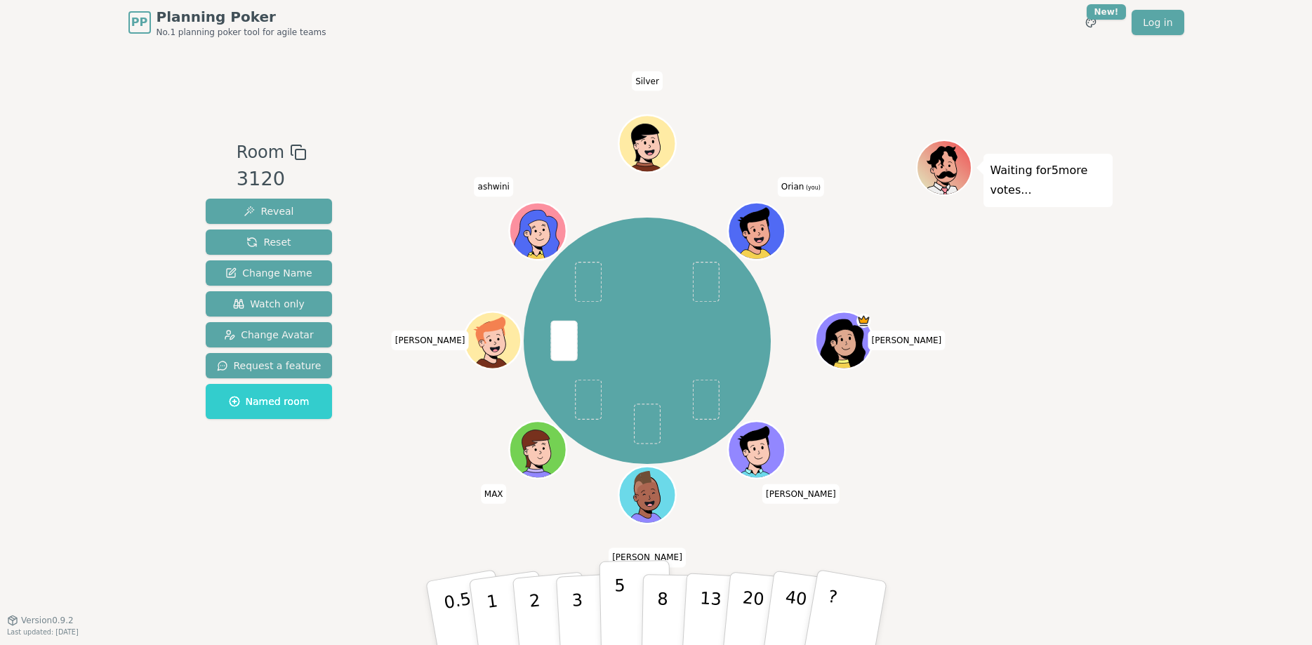
click at [623, 595] on p "5" at bounding box center [620, 614] width 12 height 76
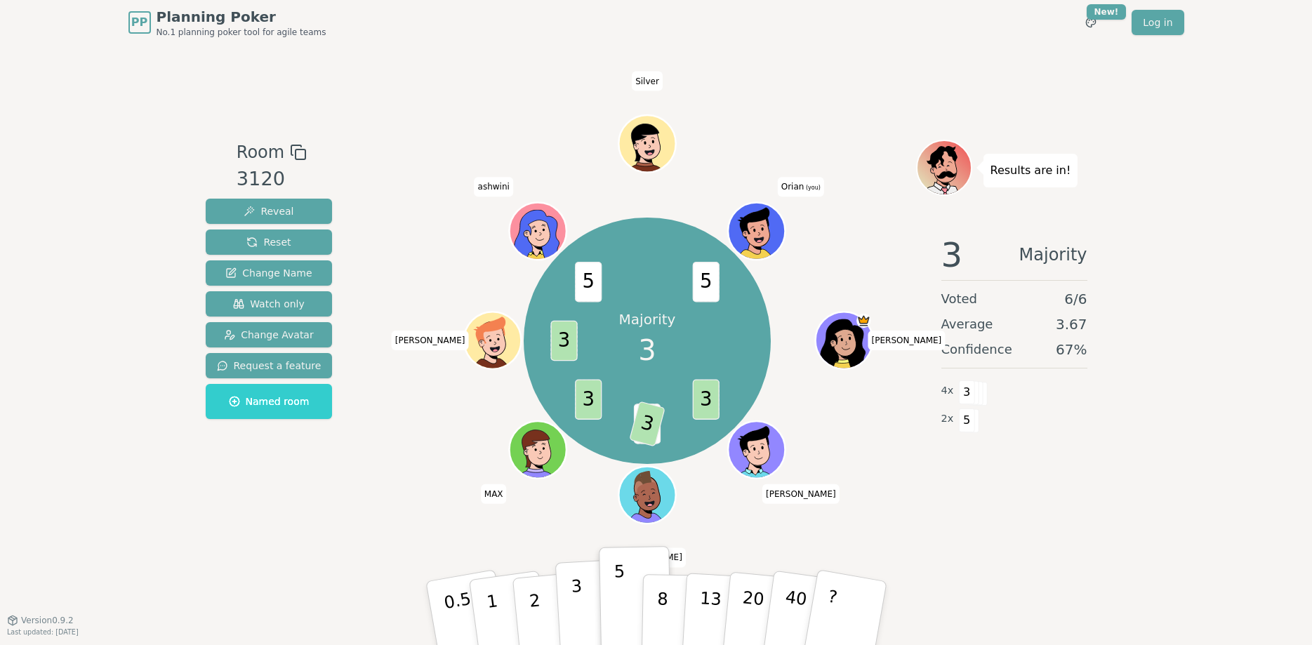
click at [577, 602] on p "3" at bounding box center [577, 614] width 15 height 77
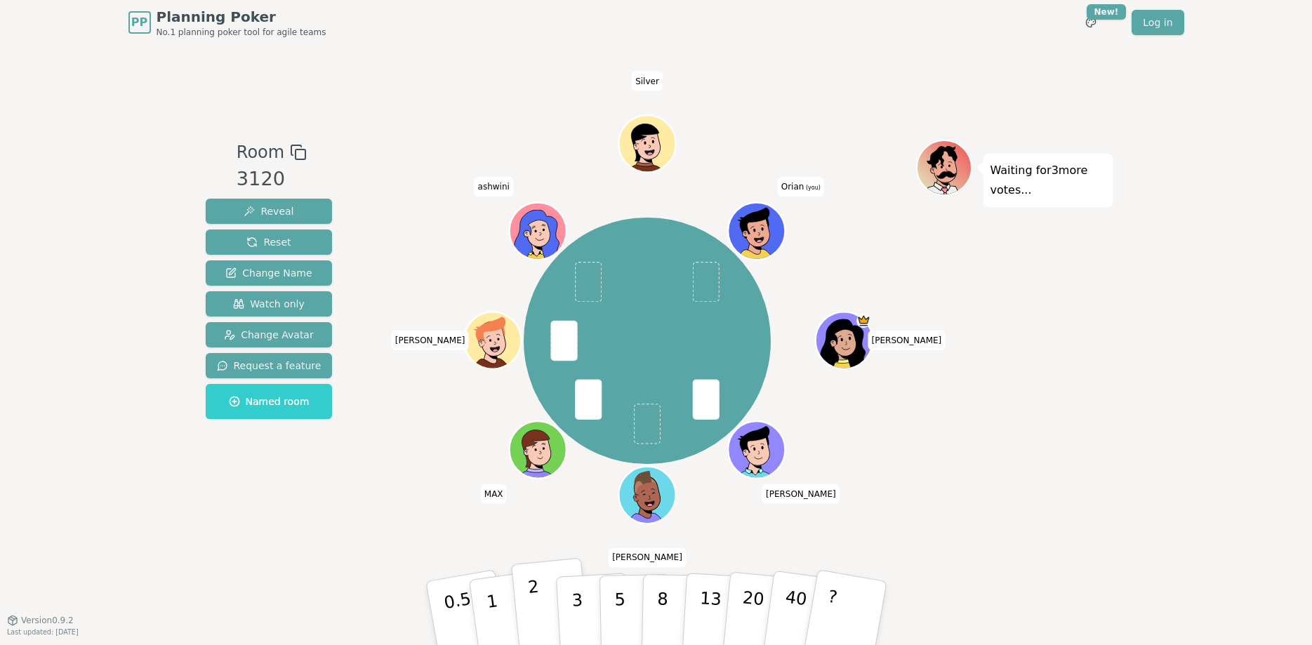
click at [542, 613] on button "2" at bounding box center [550, 614] width 80 height 112
click at [484, 613] on button "1" at bounding box center [509, 614] width 84 height 114
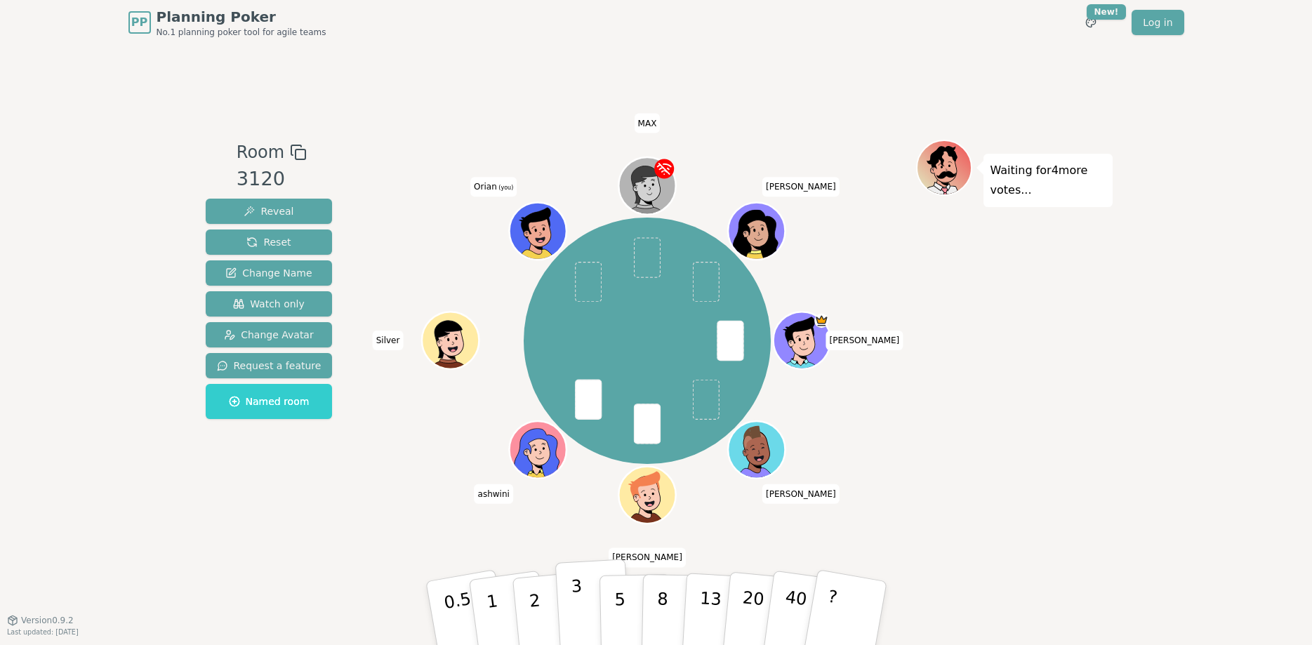
click at [568, 604] on button "3" at bounding box center [593, 614] width 77 height 110
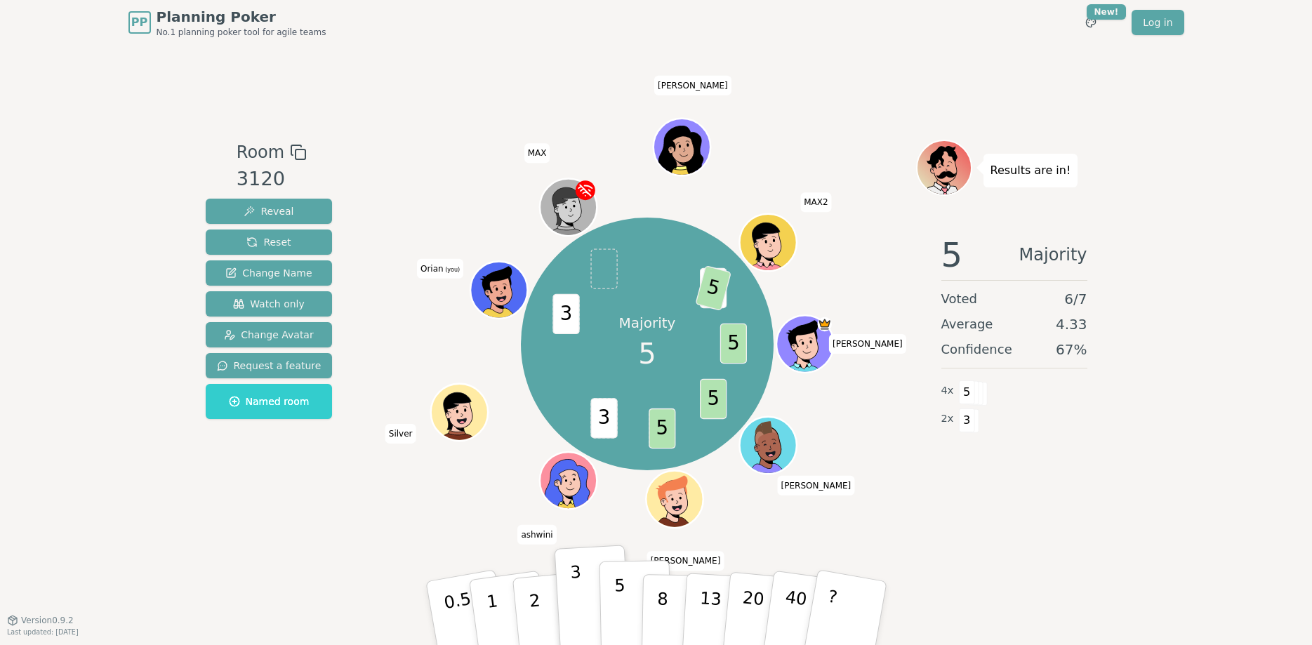
click at [634, 593] on button "5" at bounding box center [635, 613] width 72 height 107
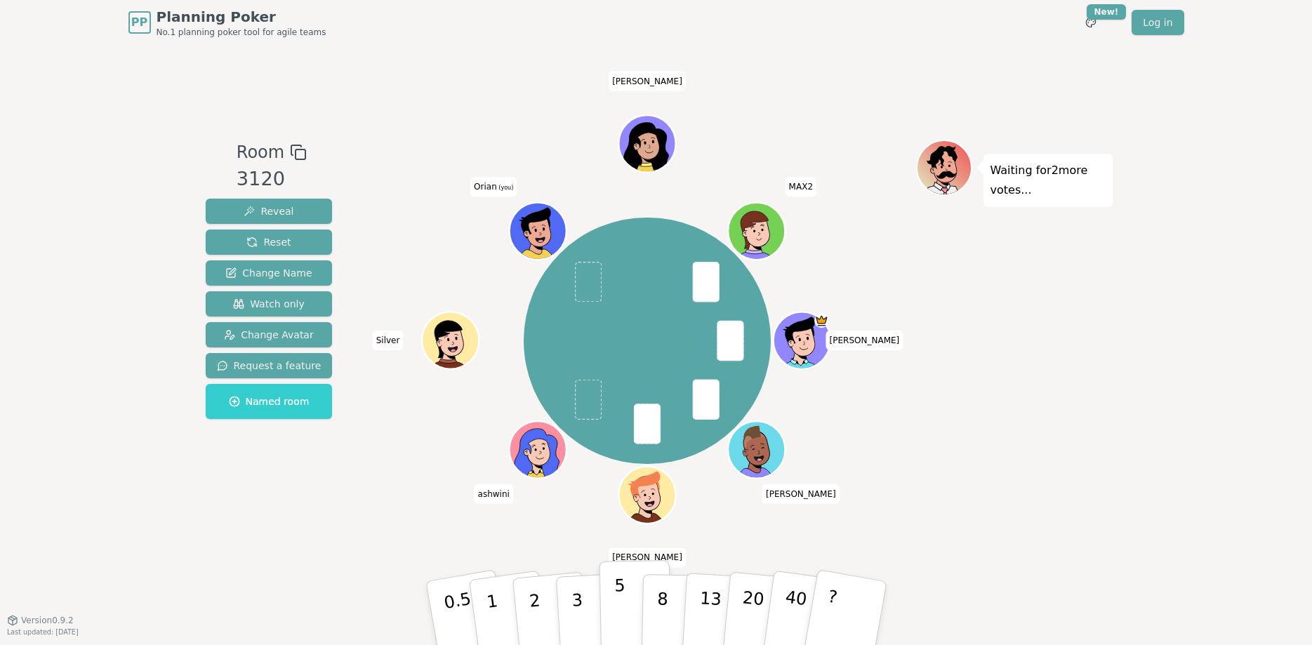
click at [616, 609] on p "5" at bounding box center [620, 614] width 12 height 76
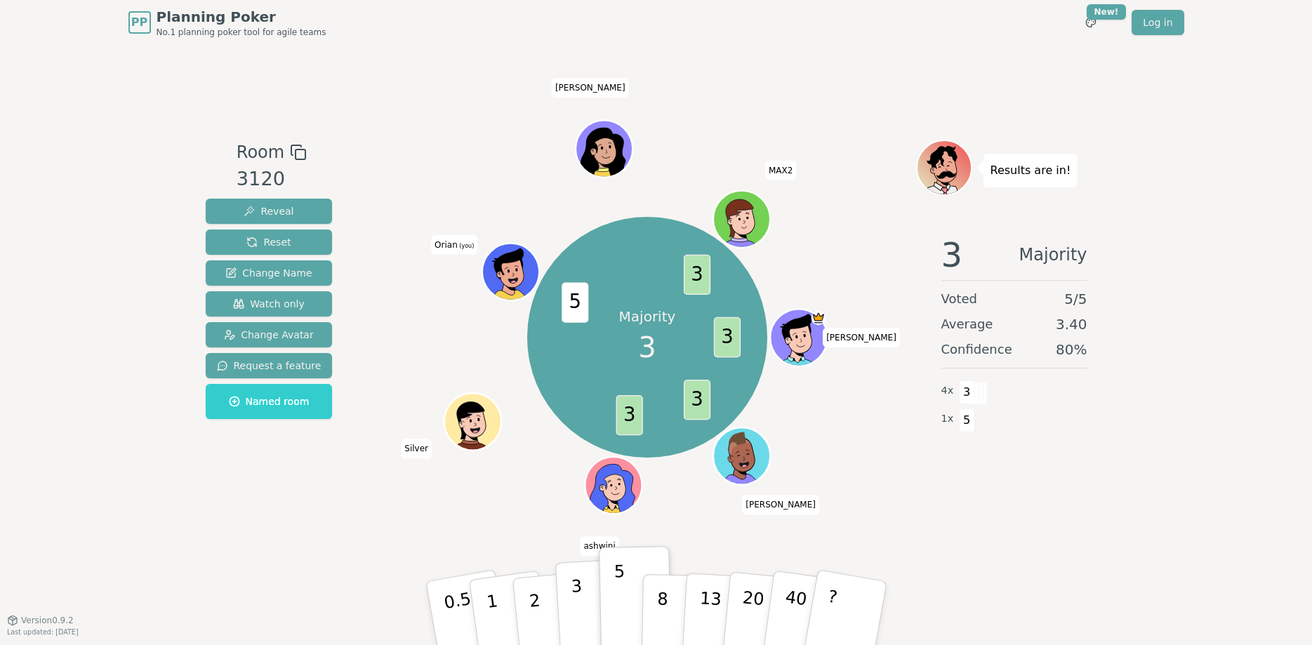
click at [581, 590] on button "3" at bounding box center [593, 614] width 77 height 110
